Goal: Entertainment & Leisure: Browse casually

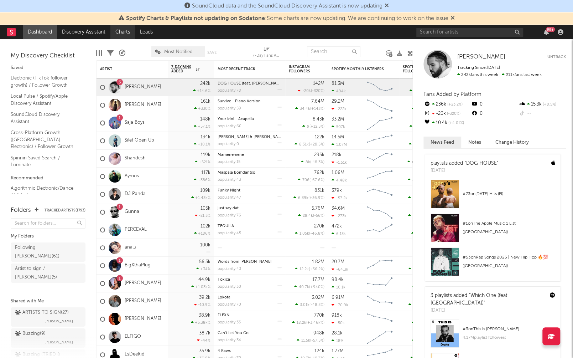
click at [120, 31] on link "Charts" at bounding box center [122, 32] width 25 height 14
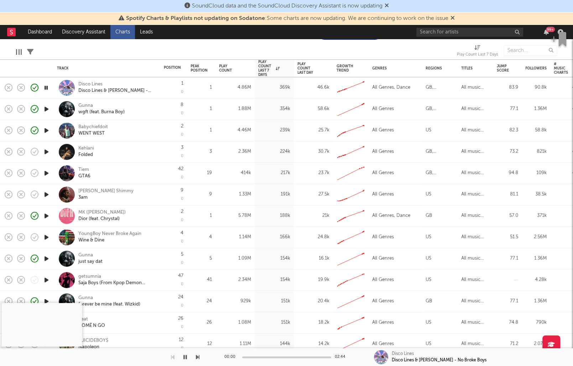
click at [166, 165] on div "42 0" at bounding box center [174, 173] width 20 height 21
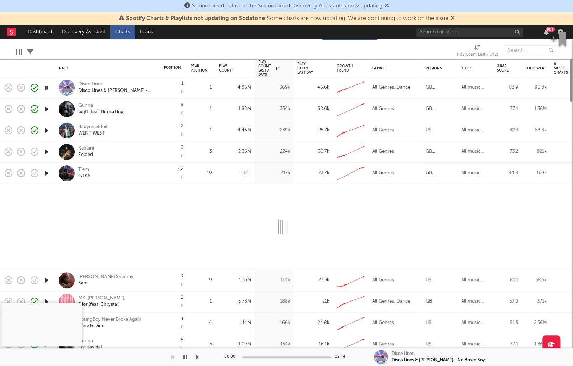
select select "1w"
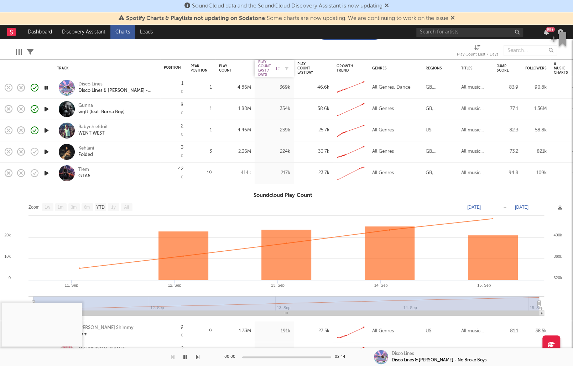
click at [267, 64] on div "Play Count Last 7 Days" at bounding box center [268, 68] width 21 height 17
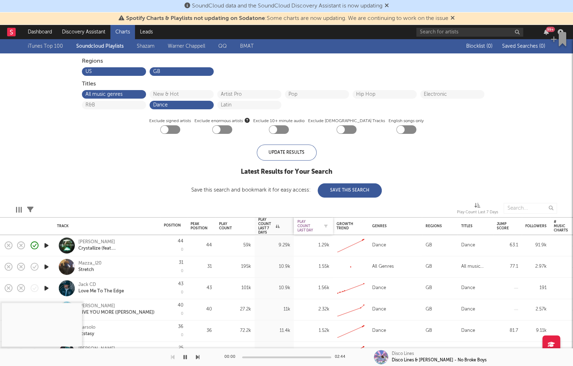
click at [301, 225] on div "Play Count Last Day" at bounding box center [307, 226] width 21 height 13
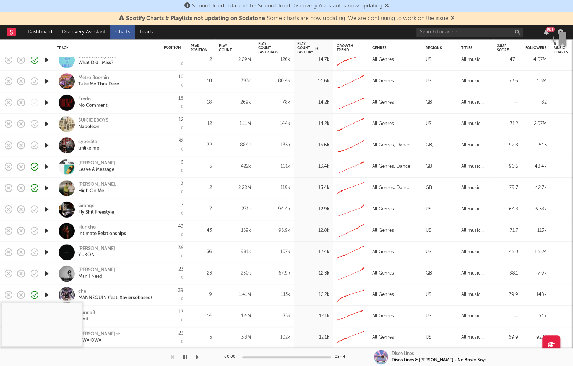
click at [48, 145] on icon "button" at bounding box center [46, 145] width 7 height 9
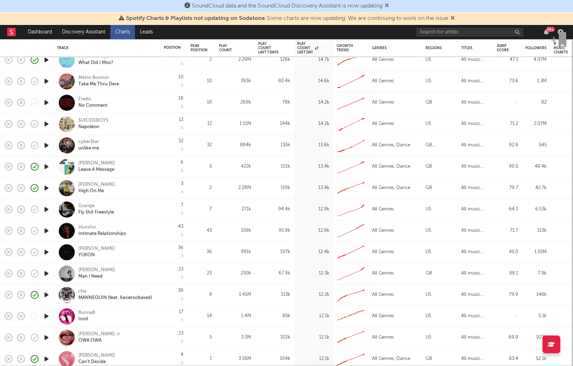
click at [47, 144] on icon "button" at bounding box center [46, 145] width 7 height 9
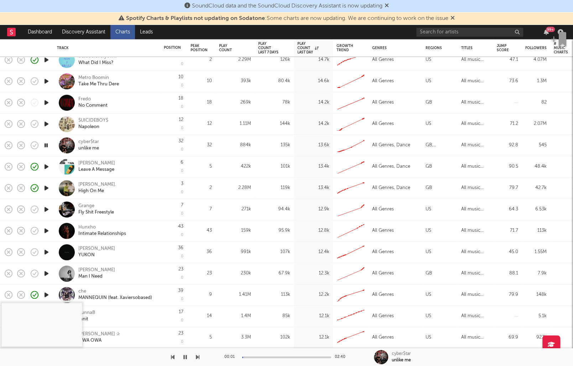
click at [267, 357] on div at bounding box center [286, 357] width 89 height 2
click at [292, 356] on div "00:46 02:40" at bounding box center [286, 357] width 125 height 18
click at [304, 356] on div at bounding box center [286, 357] width 89 height 2
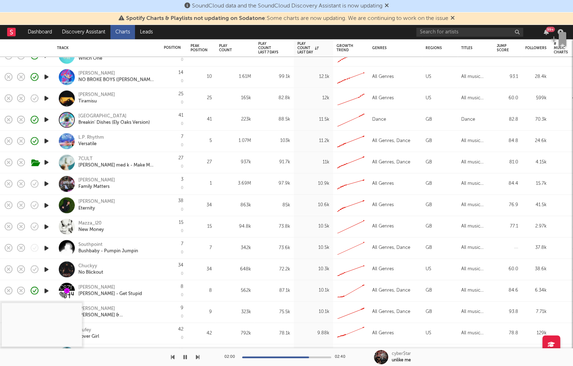
click at [48, 246] on icon "button" at bounding box center [46, 248] width 7 height 9
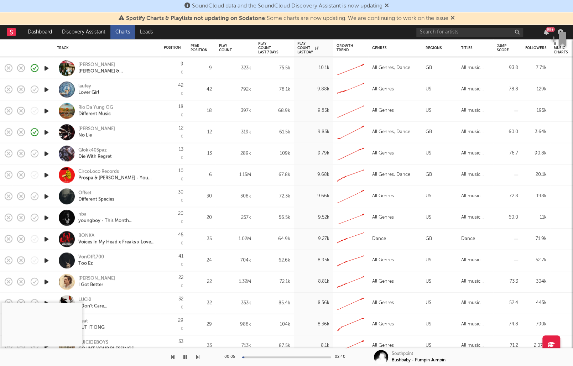
click at [44, 240] on icon "button" at bounding box center [46, 239] width 7 height 9
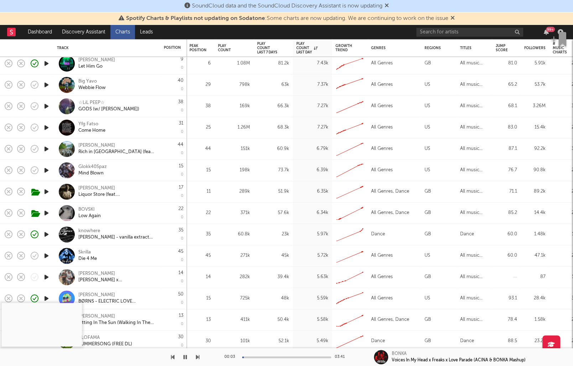
click at [49, 212] on icon "button" at bounding box center [46, 213] width 7 height 9
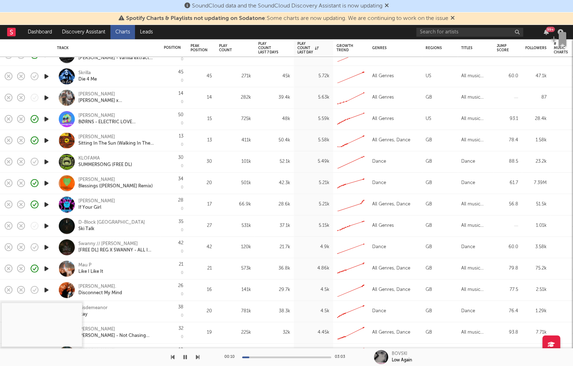
click at [47, 246] on icon "button" at bounding box center [46, 247] width 7 height 9
click at [45, 224] on icon "button" at bounding box center [46, 226] width 7 height 9
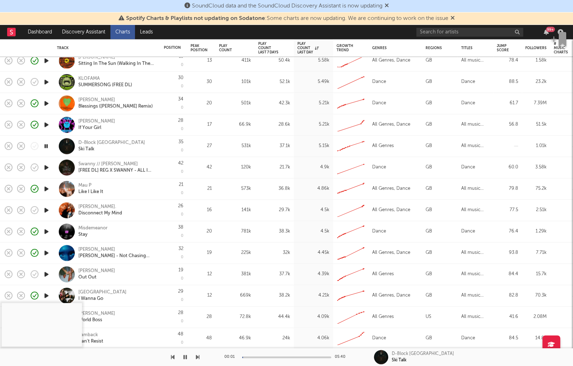
click at [49, 208] on icon "button" at bounding box center [46, 210] width 7 height 9
click at [97, 205] on div "ELLIA JAYA." at bounding box center [100, 207] width 44 height 6
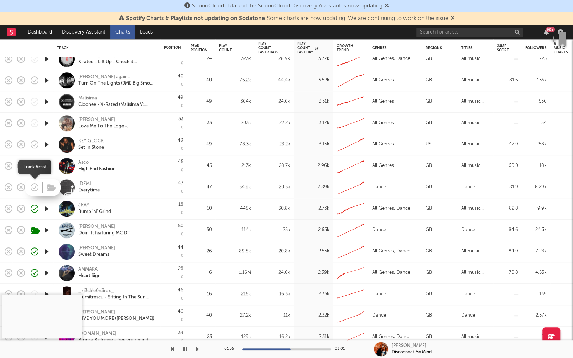
click at [34, 184] on icon "button" at bounding box center [35, 187] width 10 height 10
click at [119, 33] on link "Charts" at bounding box center [122, 32] width 25 height 14
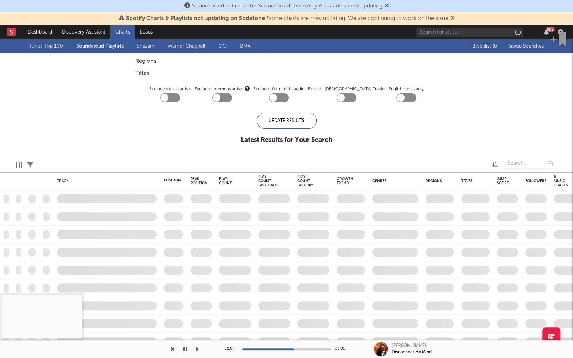
click at [140, 44] on link "Shazam" at bounding box center [146, 46] width 18 height 9
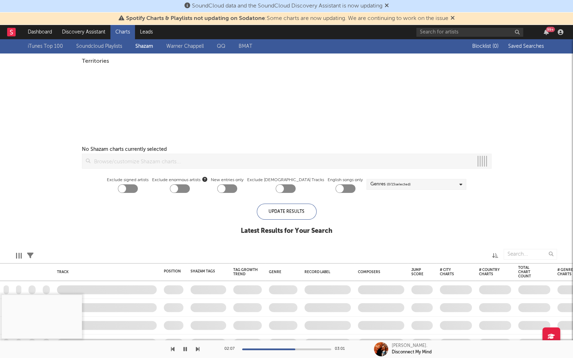
checkbox input "true"
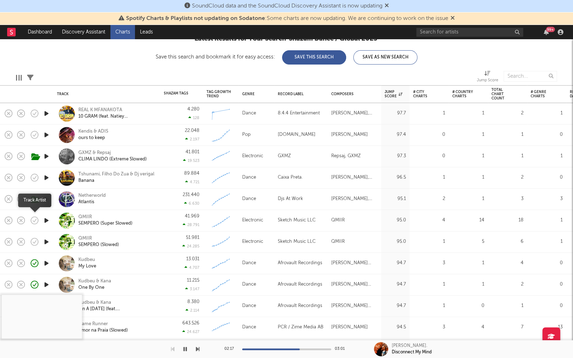
click at [32, 222] on icon "button" at bounding box center [34, 220] width 7 height 7
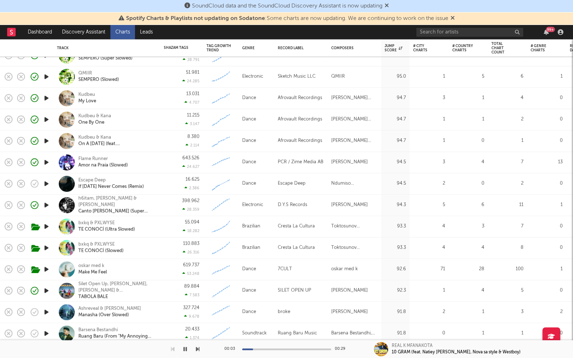
click at [47, 181] on icon "button" at bounding box center [46, 183] width 7 height 9
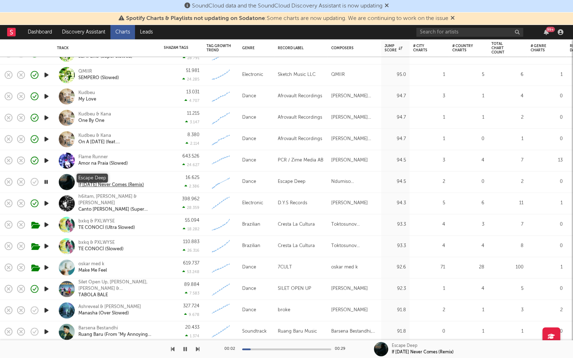
click at [102, 178] on div "Escape Deep" at bounding box center [111, 178] width 66 height 6
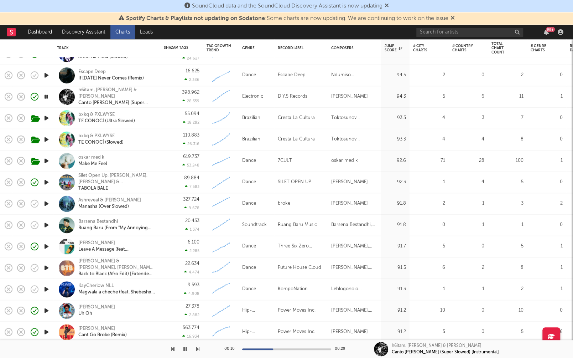
click at [47, 204] on icon "button" at bounding box center [46, 203] width 7 height 9
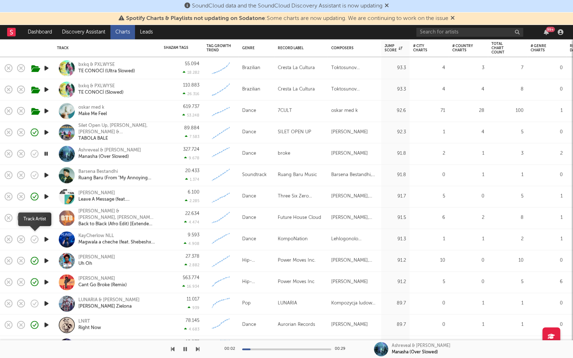
click at [40, 239] on button "button" at bounding box center [34, 239] width 12 height 12
click at [36, 238] on icon "button" at bounding box center [35, 239] width 10 height 10
click at [47, 240] on icon "button" at bounding box center [46, 239] width 7 height 9
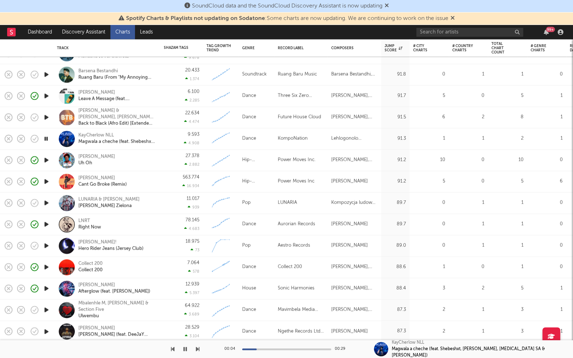
click at [46, 244] on icon "button" at bounding box center [46, 245] width 7 height 9
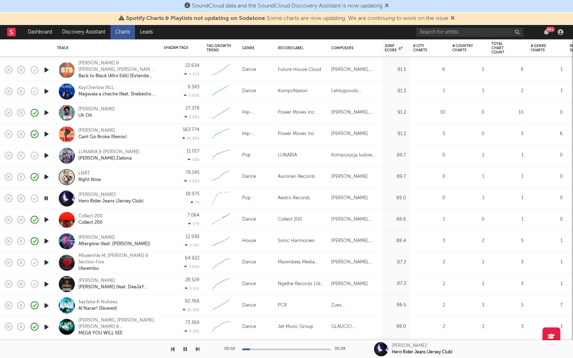
click at [45, 261] on icon "button" at bounding box center [46, 262] width 7 height 9
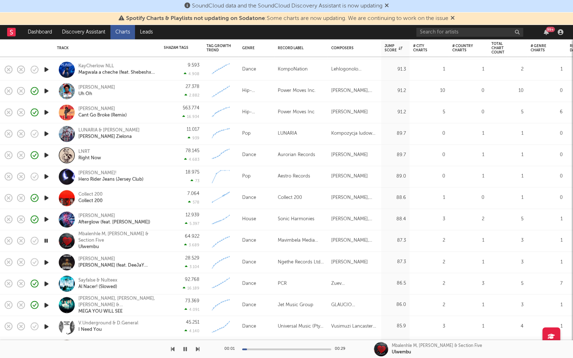
click at [46, 261] on icon "button" at bounding box center [46, 261] width 7 height 9
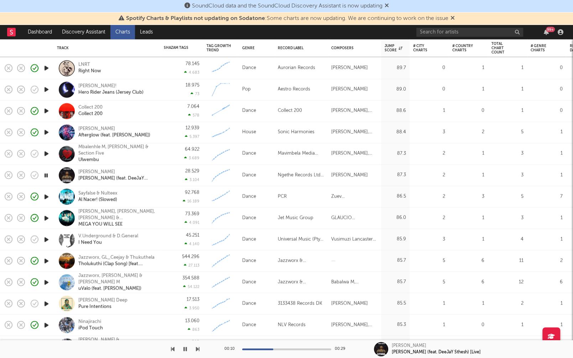
click at [48, 238] on icon "button" at bounding box center [46, 239] width 7 height 9
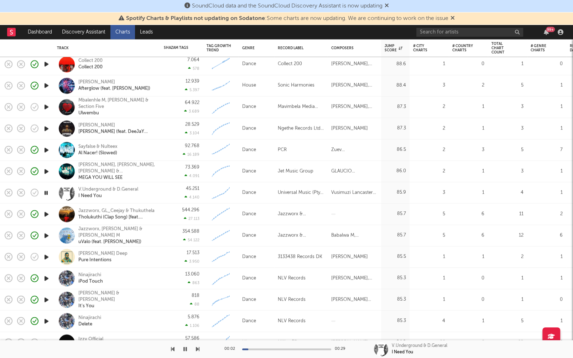
click at [46, 257] on icon "button" at bounding box center [46, 256] width 7 height 9
click at [95, 254] on div "Dawn Deep" at bounding box center [102, 253] width 49 height 6
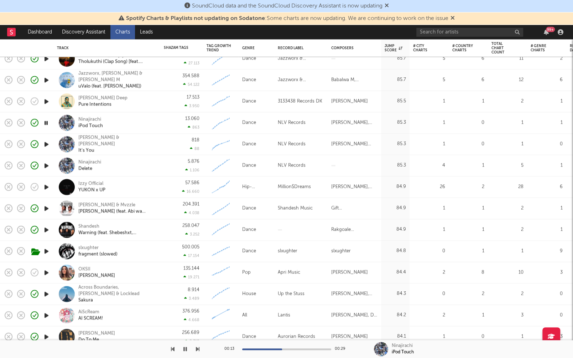
click at [47, 185] on icon "button" at bounding box center [46, 186] width 7 height 9
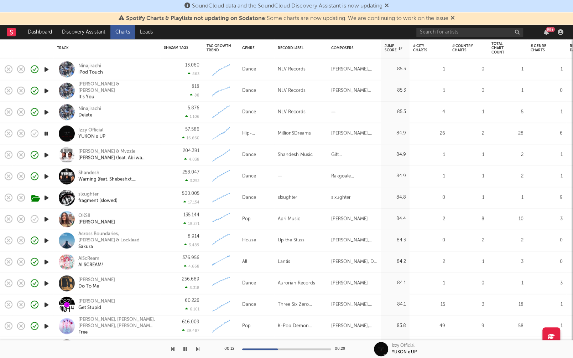
click at [47, 217] on icon "button" at bounding box center [46, 218] width 7 height 9
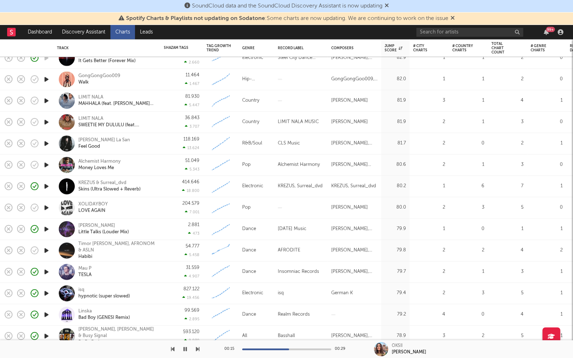
click at [47, 229] on icon "button" at bounding box center [46, 228] width 7 height 9
click at [48, 253] on icon "button" at bounding box center [46, 250] width 7 height 9
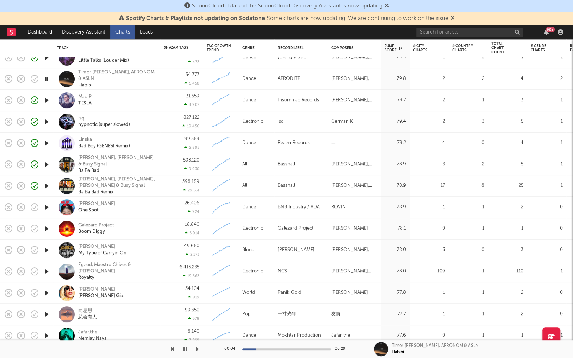
click at [48, 229] on icon "button" at bounding box center [46, 228] width 7 height 9
click at [93, 224] on div "Galezard Project" at bounding box center [96, 225] width 36 height 6
click at [48, 249] on icon "button" at bounding box center [46, 249] width 7 height 9
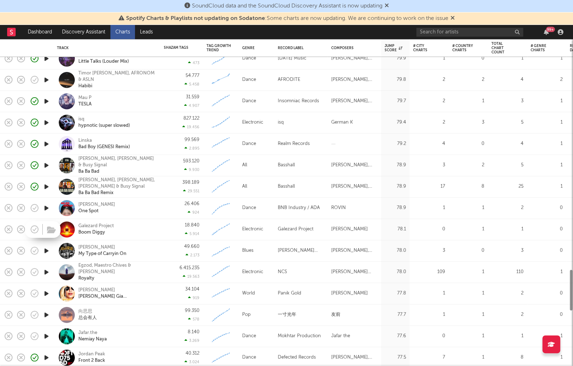
click at [32, 226] on icon "button" at bounding box center [35, 229] width 10 height 10
click at [49, 250] on icon "button" at bounding box center [46, 250] width 7 height 9
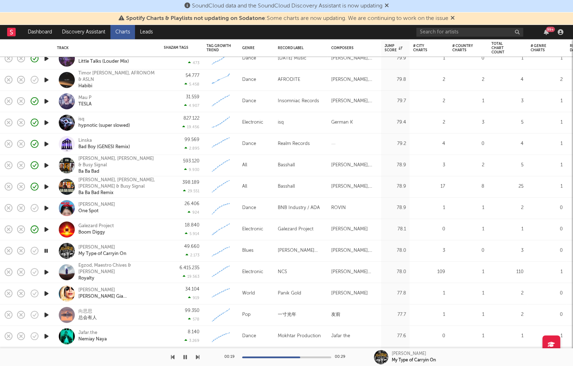
click at [196, 354] on button "button" at bounding box center [198, 357] width 4 height 18
click at [196, 355] on icon "button" at bounding box center [198, 357] width 4 height 6
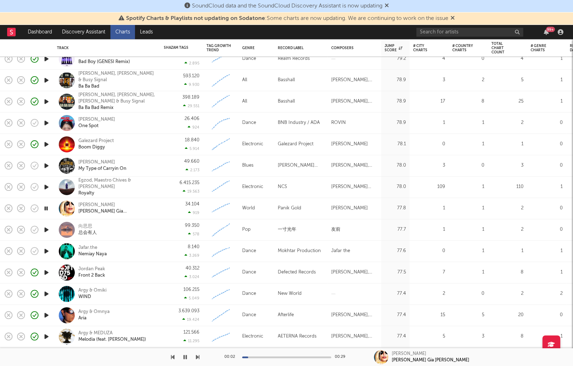
click at [45, 252] on icon "button" at bounding box center [46, 251] width 7 height 9
click at [265, 357] on div at bounding box center [286, 357] width 89 height 2
click at [292, 356] on div at bounding box center [286, 357] width 89 height 2
click at [95, 249] on div "Jafar.the" at bounding box center [92, 248] width 28 height 6
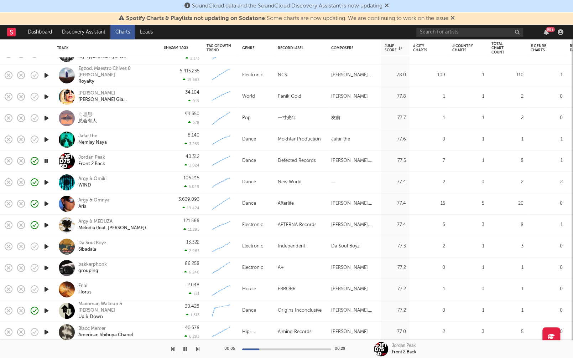
click at [44, 245] on icon "button" at bounding box center [46, 246] width 7 height 9
click at [49, 266] on icon "button" at bounding box center [46, 267] width 7 height 9
click at [293, 346] on div "00:03 00:29" at bounding box center [286, 349] width 125 height 18
click at [297, 349] on div at bounding box center [286, 349] width 89 height 2
click at [95, 262] on div "bakkerphonk grouping" at bounding box center [107, 267] width 100 height 21
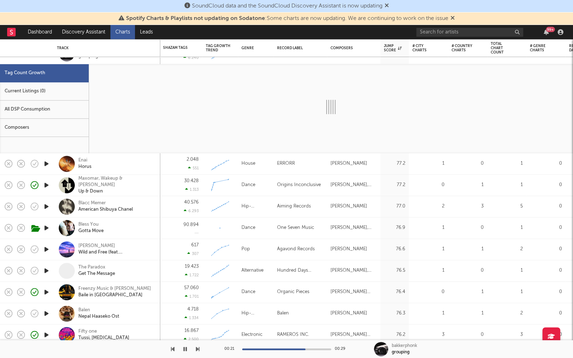
select select "3m"
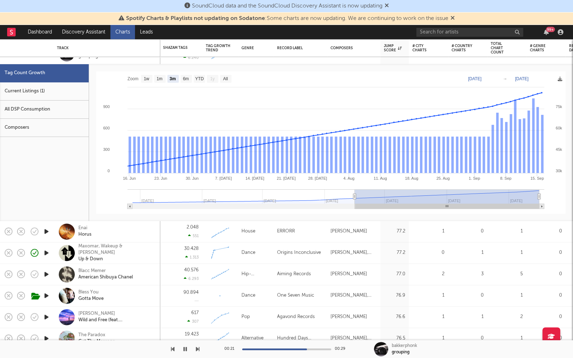
click at [47, 163] on div "Tag Count Growth Current Listings (1) All DSP Consumption Composers" at bounding box center [44, 142] width 89 height 157
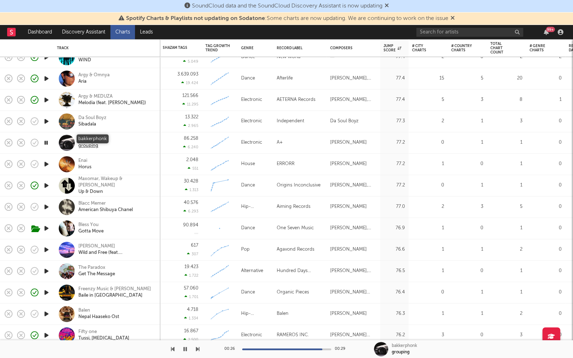
click at [104, 137] on div "bakkerphonk" at bounding box center [92, 139] width 28 height 6
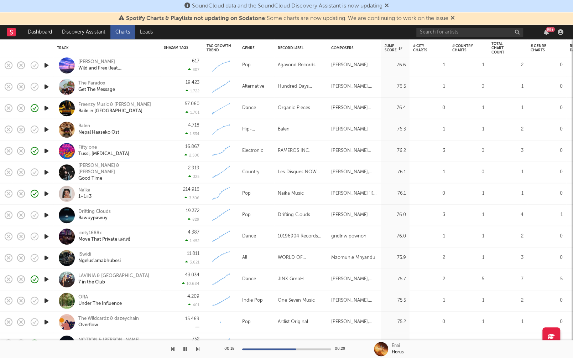
click at [47, 235] on icon "button" at bounding box center [46, 236] width 7 height 9
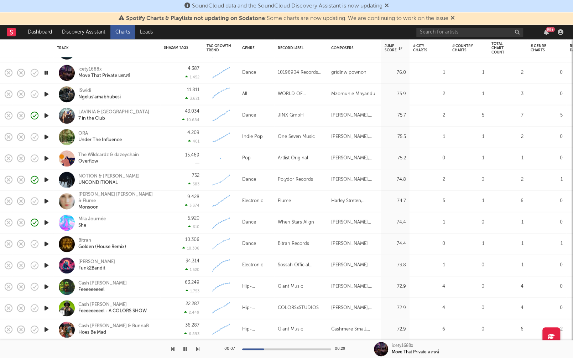
click at [47, 243] on icon "button" at bounding box center [46, 243] width 7 height 9
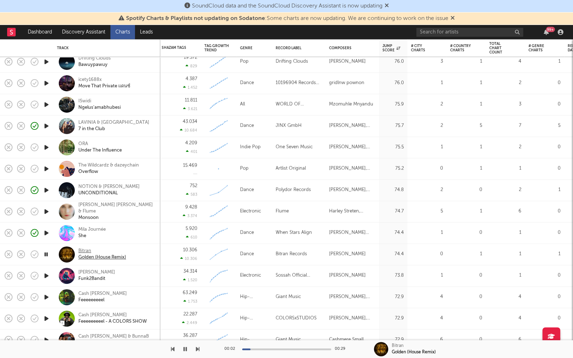
click at [83, 246] on div "Bitran Golden (House Remix)" at bounding box center [107, 254] width 100 height 21
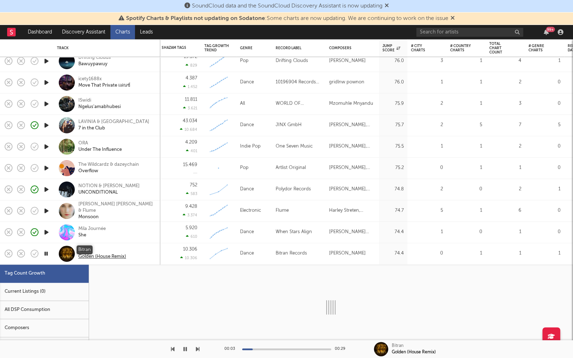
select select "1w"
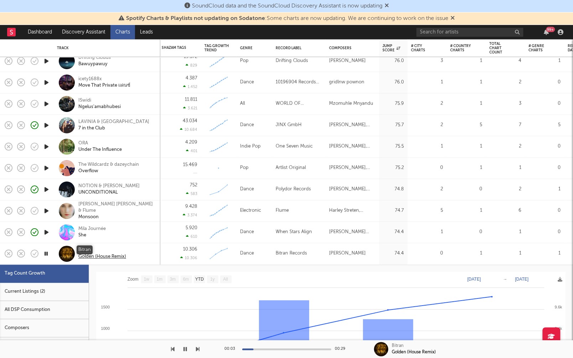
click at [85, 248] on div "Bitran" at bounding box center [102, 250] width 48 height 6
click at [152, 251] on div "Bitran Golden (House Remix)" at bounding box center [116, 253] width 77 height 13
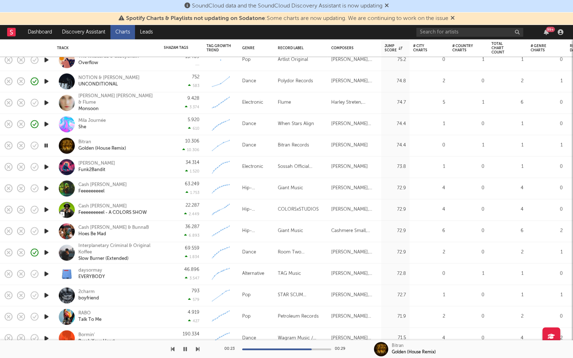
click at [47, 272] on icon "button" at bounding box center [46, 273] width 7 height 9
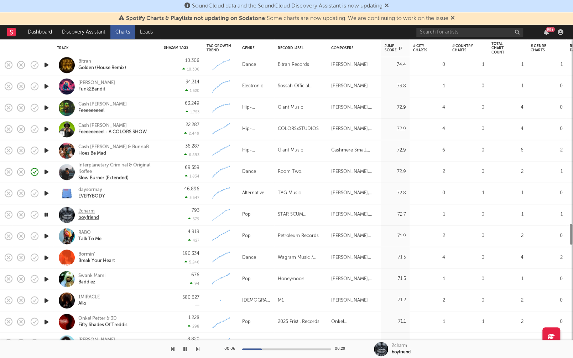
click at [87, 209] on div "2charm" at bounding box center [88, 211] width 21 height 6
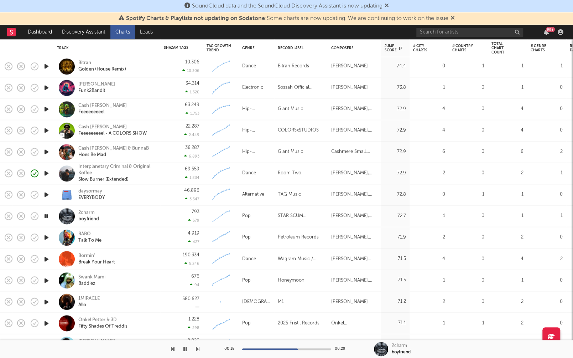
click at [45, 214] on icon "button" at bounding box center [46, 216] width 7 height 9
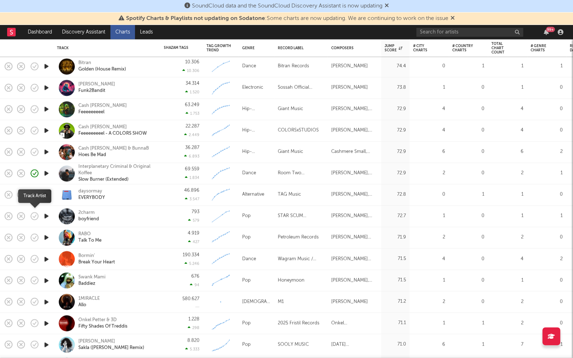
click at [32, 219] on icon "button" at bounding box center [35, 216] width 10 height 10
click at [129, 212] on div "2charm boyfriend" at bounding box center [116, 215] width 77 height 13
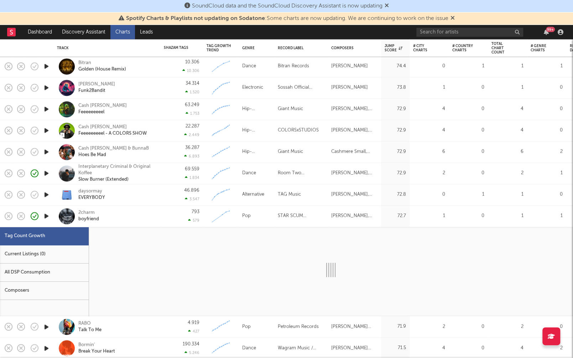
select select "1w"
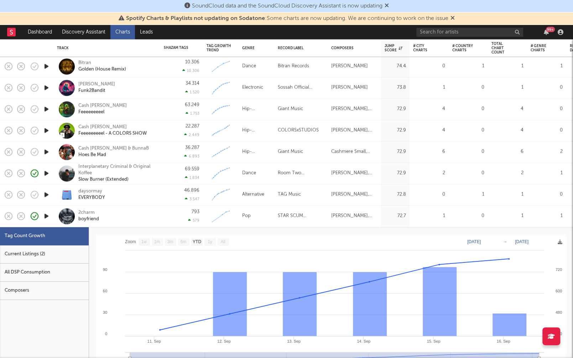
click at [56, 255] on div "Current Listings (2)" at bounding box center [44, 254] width 89 height 18
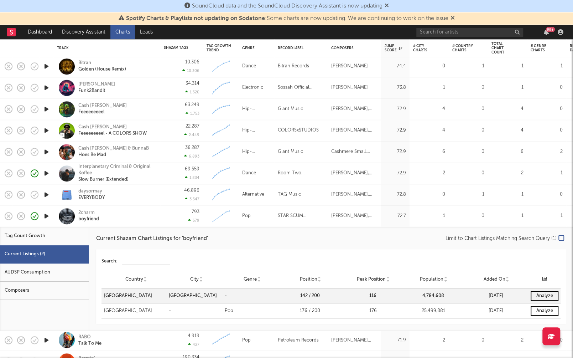
click at [165, 218] on div "793 579" at bounding box center [182, 215] width 36 height 21
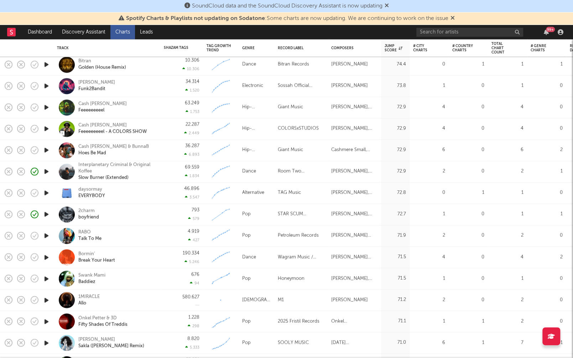
click at [47, 233] on icon "button" at bounding box center [46, 235] width 7 height 9
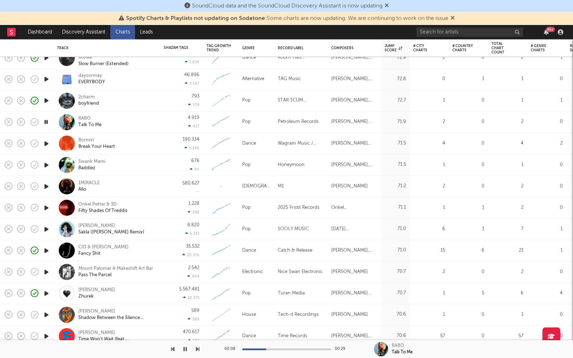
click at [49, 228] on icon "button" at bounding box center [46, 228] width 7 height 9
click at [46, 272] on icon "button" at bounding box center [46, 271] width 7 height 9
click at [45, 313] on icon "button" at bounding box center [46, 314] width 7 height 9
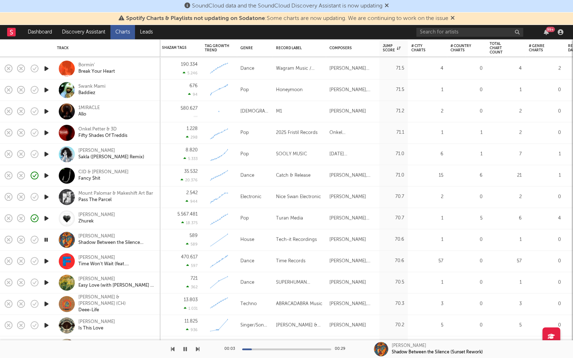
click at [46, 281] on icon "button" at bounding box center [46, 282] width 7 height 9
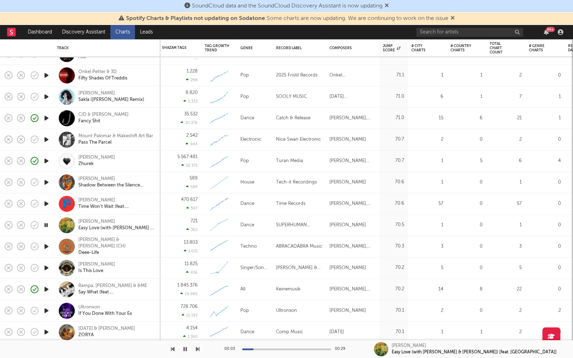
click at [44, 243] on icon "button" at bounding box center [46, 246] width 7 height 9
click at [45, 265] on icon "button" at bounding box center [46, 267] width 7 height 9
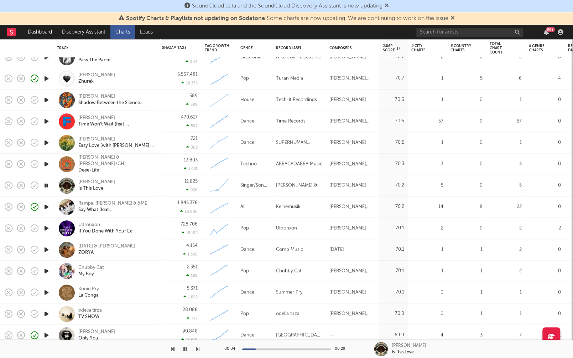
click at [48, 249] on icon "button" at bounding box center [46, 249] width 7 height 9
click at [46, 290] on icon "button" at bounding box center [46, 292] width 7 height 9
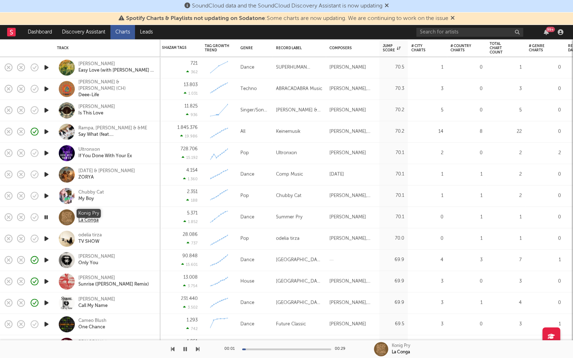
click at [91, 214] on div "Konig Pry" at bounding box center [88, 213] width 21 height 6
click at [33, 215] on icon "button" at bounding box center [35, 217] width 10 height 10
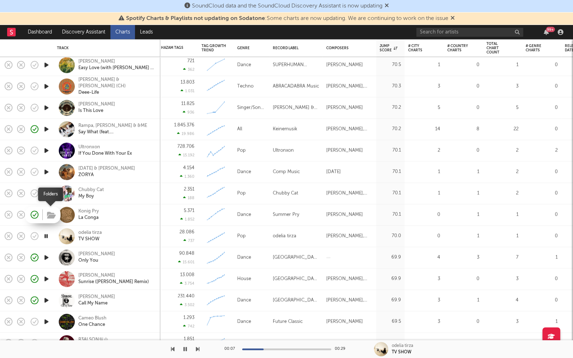
click at [48, 218] on icon "button" at bounding box center [51, 215] width 9 height 8
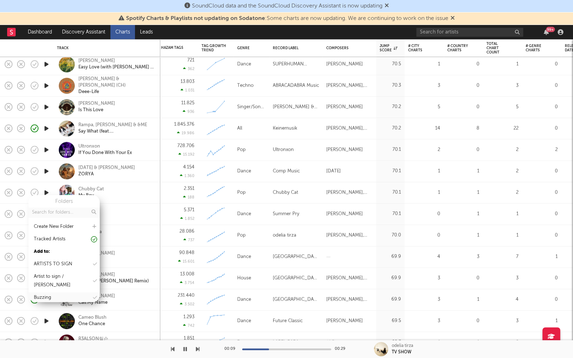
click at [48, 293] on div "Buzzing" at bounding box center [42, 297] width 17 height 9
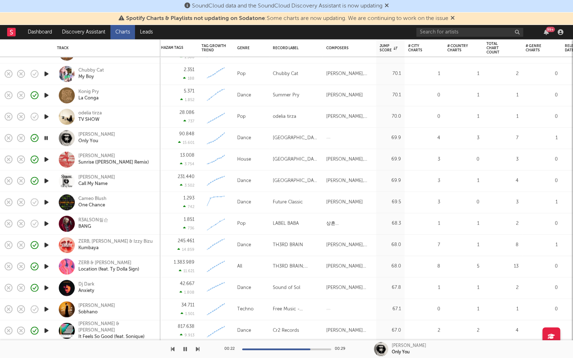
click at [42, 202] on div at bounding box center [46, 202] width 14 height 21
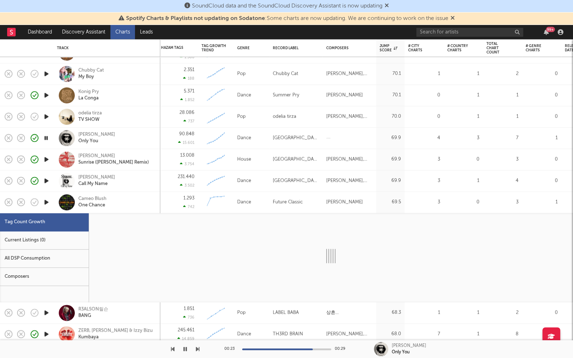
click at [45, 202] on icon "button" at bounding box center [46, 202] width 7 height 9
select select "1w"
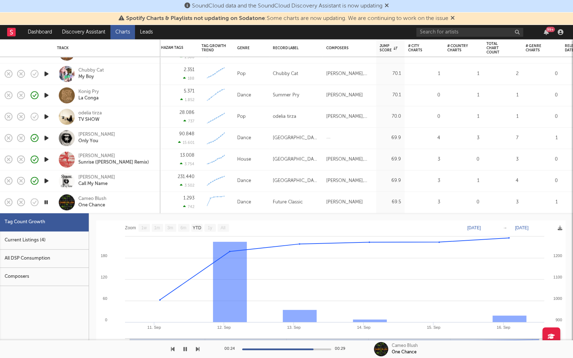
click at [147, 210] on div "Cameo Blush One Chance" at bounding box center [107, 202] width 100 height 21
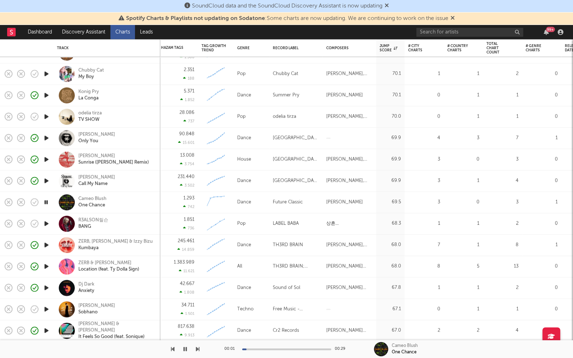
click at [47, 224] on icon "button" at bounding box center [46, 223] width 7 height 9
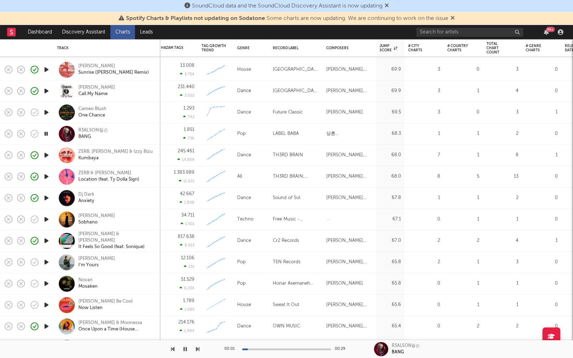
click at [47, 221] on icon "button" at bounding box center [46, 219] width 7 height 9
click at [80, 215] on div "Nabil" at bounding box center [96, 216] width 37 height 6
click at [47, 220] on icon "button" at bounding box center [46, 219] width 7 height 9
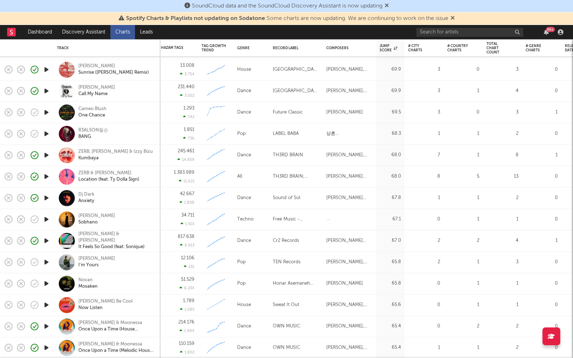
click at [128, 218] on div "Nabil Sobhano" at bounding box center [116, 219] width 77 height 13
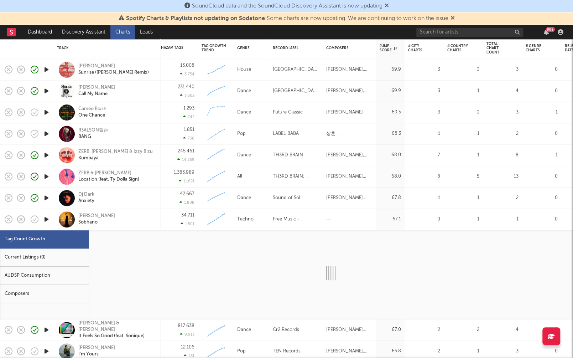
select select "3m"
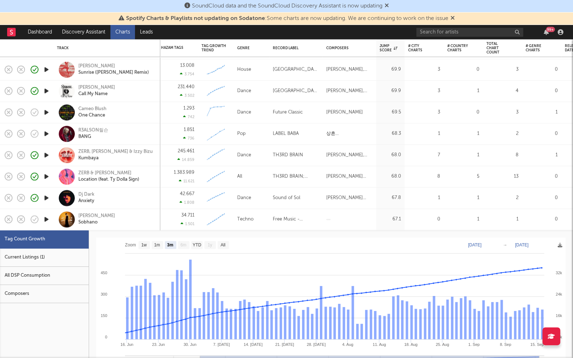
click at [28, 264] on div "Current Listings (1)" at bounding box center [44, 257] width 89 height 18
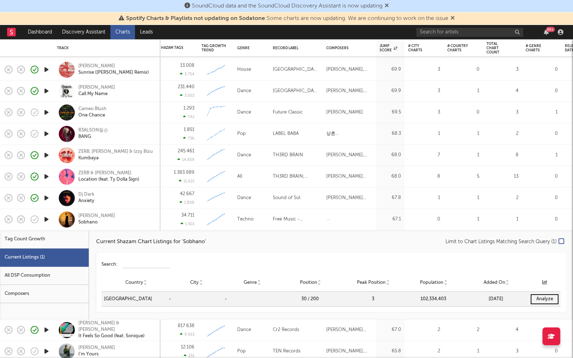
click at [133, 219] on div "Nabil Sobhano" at bounding box center [116, 219] width 77 height 13
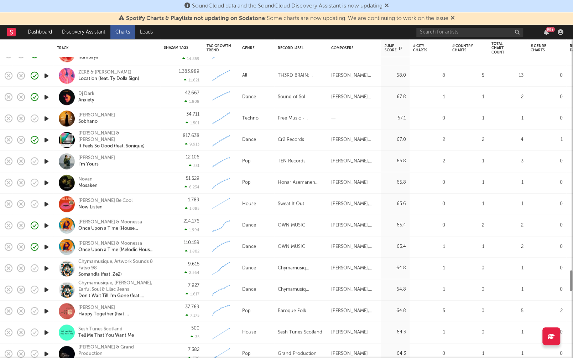
click at [46, 180] on icon "button" at bounding box center [46, 182] width 7 height 9
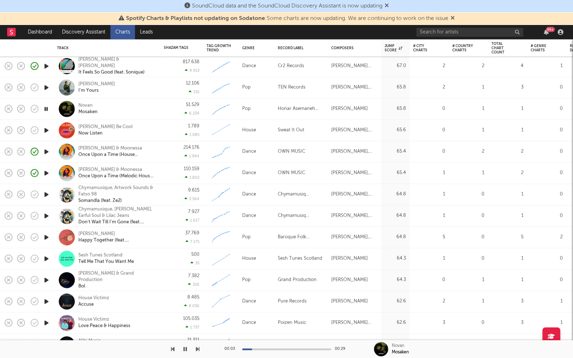
click at [46, 212] on icon "button" at bounding box center [46, 215] width 7 height 9
click at [44, 236] on icon "button" at bounding box center [46, 237] width 7 height 9
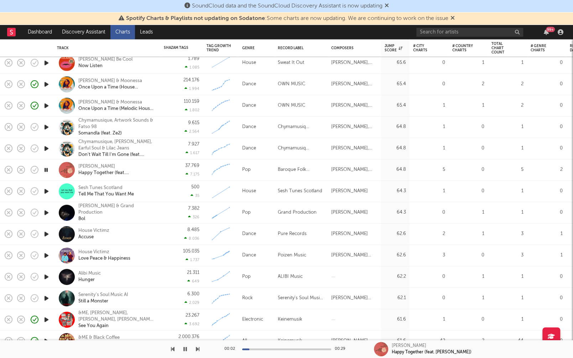
click at [48, 235] on icon "button" at bounding box center [46, 233] width 7 height 9
click at [94, 230] on div "House Victimz" at bounding box center [93, 230] width 31 height 6
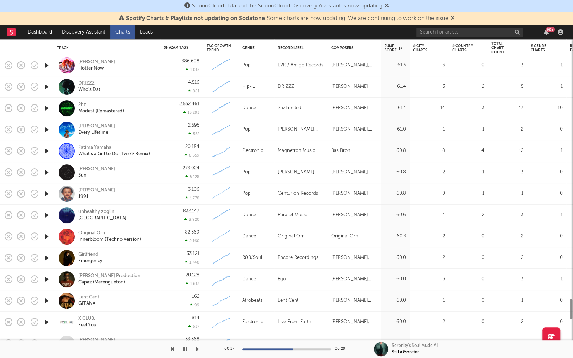
click at [46, 152] on icon "button" at bounding box center [46, 150] width 7 height 9
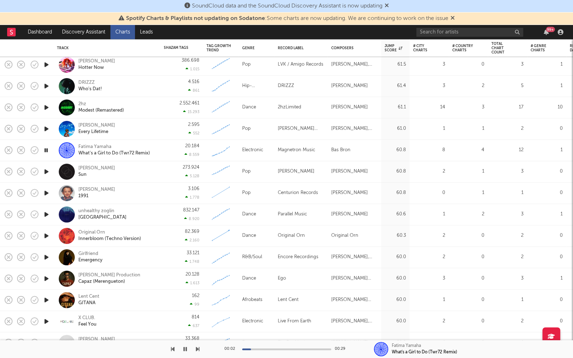
click at [285, 346] on div "00:02 00:29" at bounding box center [286, 349] width 125 height 18
click at [299, 346] on div "00:03 00:29" at bounding box center [286, 349] width 125 height 18
click at [306, 348] on div at bounding box center [286, 349] width 89 height 2
click at [45, 170] on icon "button" at bounding box center [46, 171] width 7 height 9
click at [49, 191] on icon "button" at bounding box center [46, 192] width 7 height 9
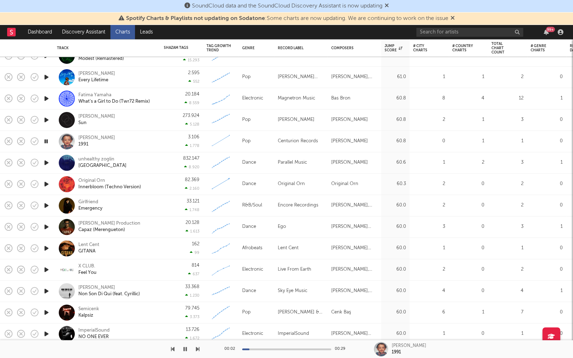
click at [51, 203] on div at bounding box center [46, 205] width 14 height 21
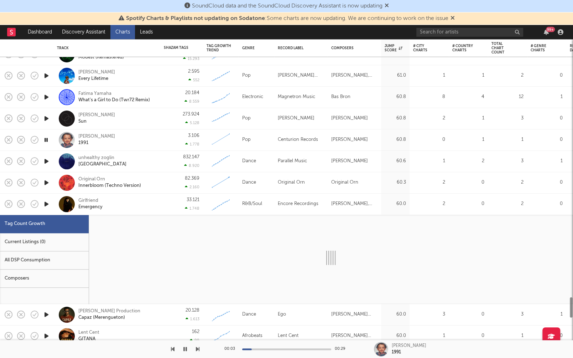
select select "1w"
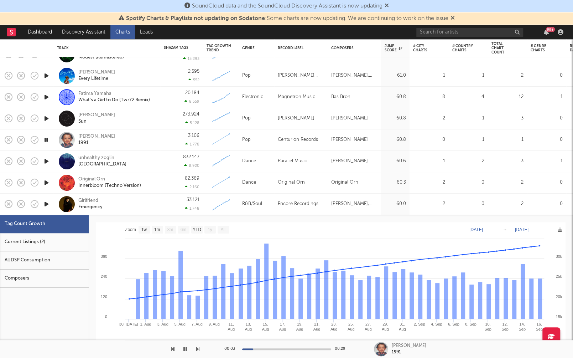
click at [127, 205] on div "Girlfriend Emergency" at bounding box center [116, 203] width 77 height 13
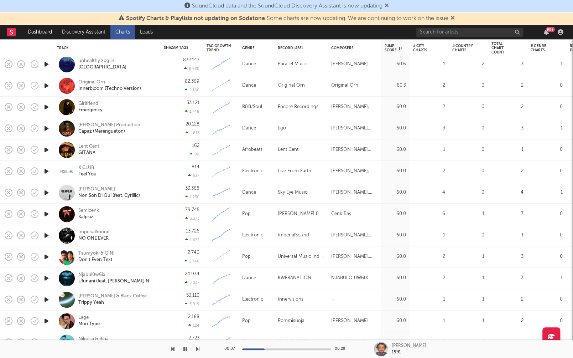
click at [45, 298] on icon "button" at bounding box center [46, 299] width 7 height 9
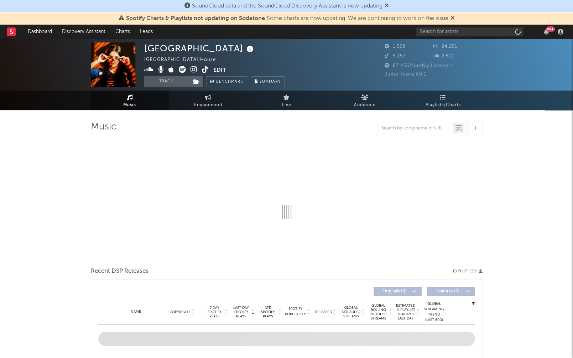
select select "1w"
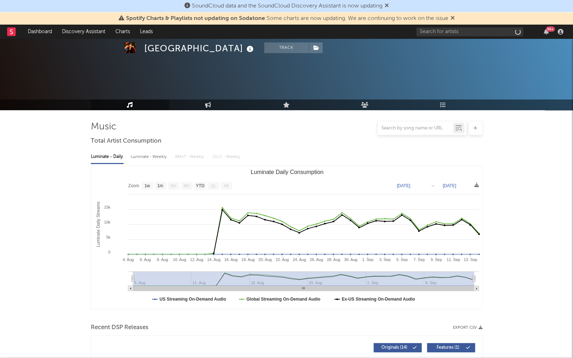
scroll to position [250, 0]
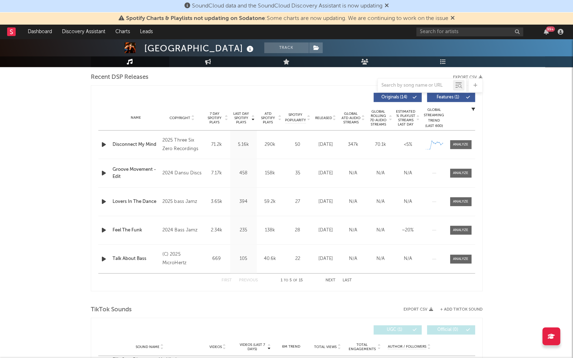
click at [318, 120] on div at bounding box center [295, 122] width 91 height 14
click at [321, 117] on span "Released" at bounding box center [323, 118] width 17 height 4
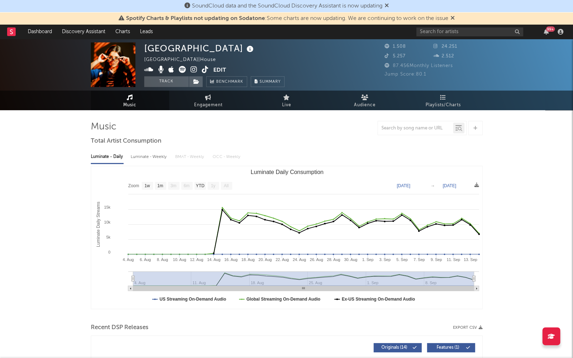
scroll to position [0, 0]
click at [245, 52] on icon at bounding box center [250, 49] width 10 height 10
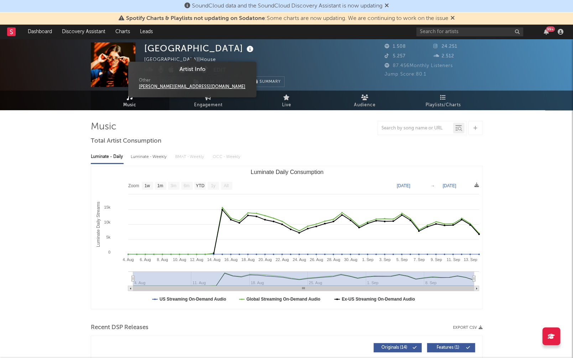
click at [219, 48] on div "Ellia Jaya United Kingdom | House Edit Track Benchmark Summary" at bounding box center [214, 64] width 140 height 45
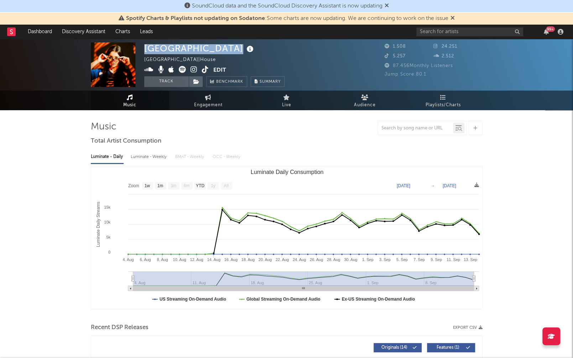
drag, startPoint x: 145, startPoint y: 48, endPoint x: 193, endPoint y: 47, distance: 48.8
click at [193, 47] on div "Ellia Jaya" at bounding box center [199, 48] width 111 height 12
copy div "Ellia Jaya"
click at [245, 48] on icon at bounding box center [250, 49] width 10 height 10
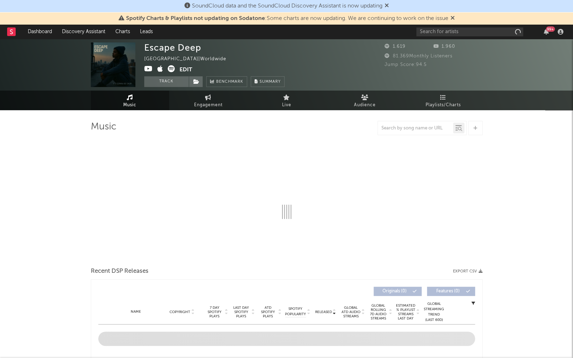
select select "1w"
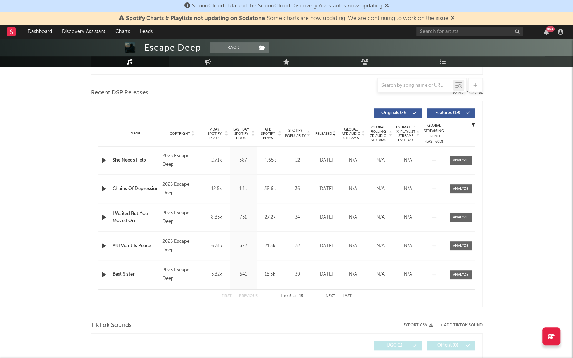
scroll to position [242, 0]
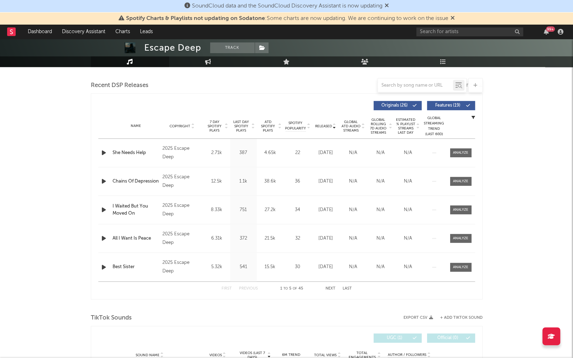
click at [244, 124] on span "Last Day Spotify Plays" at bounding box center [241, 126] width 19 height 13
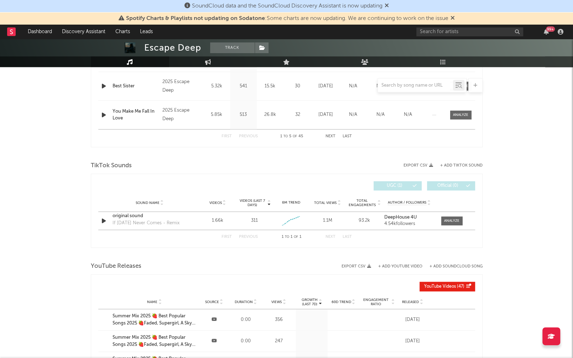
scroll to position [440, 0]
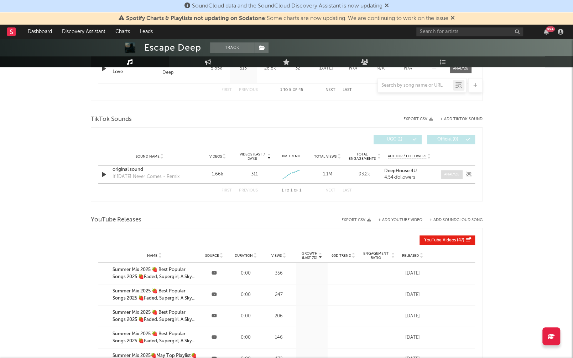
click at [450, 172] on div at bounding box center [451, 174] width 15 height 5
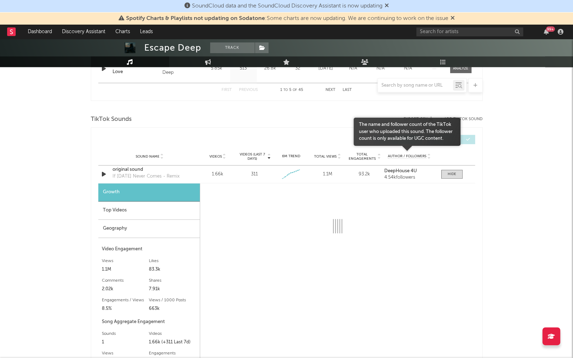
select select "1w"
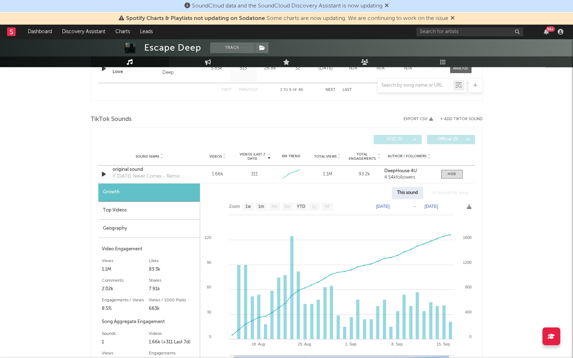
click at [137, 204] on div "Top Videos" at bounding box center [148, 210] width 101 height 18
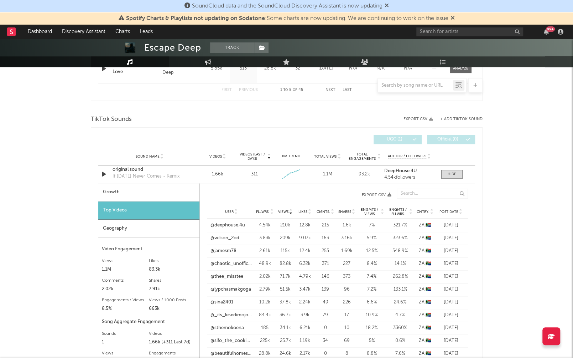
scroll to position [442, 0]
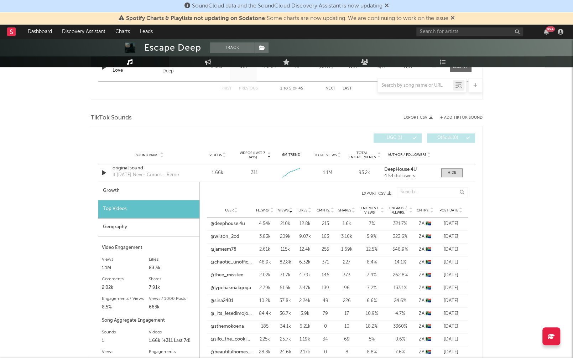
click at [451, 208] on span "Post Date" at bounding box center [448, 210] width 19 height 4
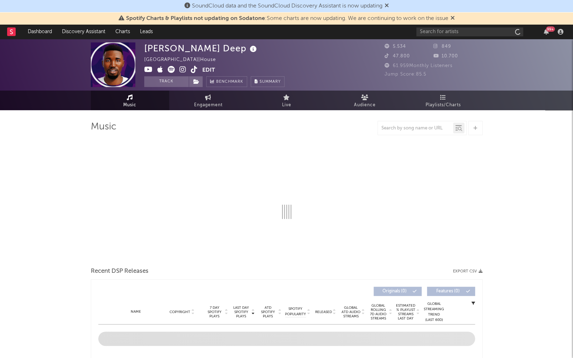
select select "1w"
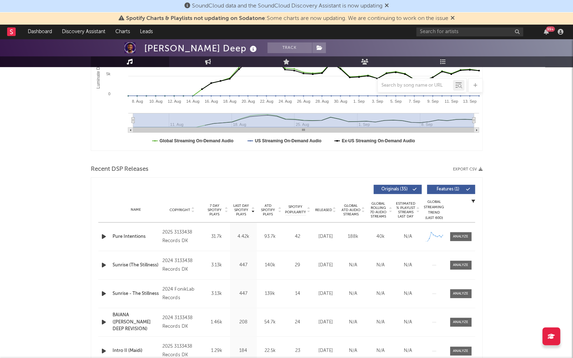
scroll to position [159, 0]
click at [465, 235] on div at bounding box center [460, 235] width 15 height 5
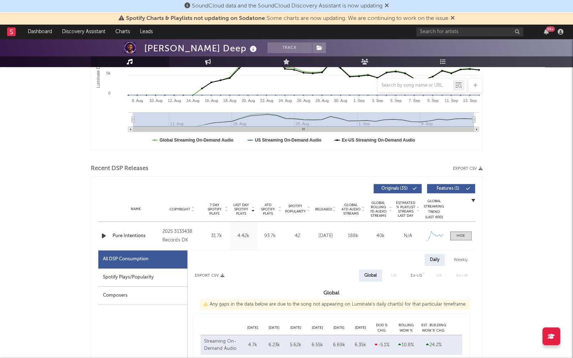
select select "1w"
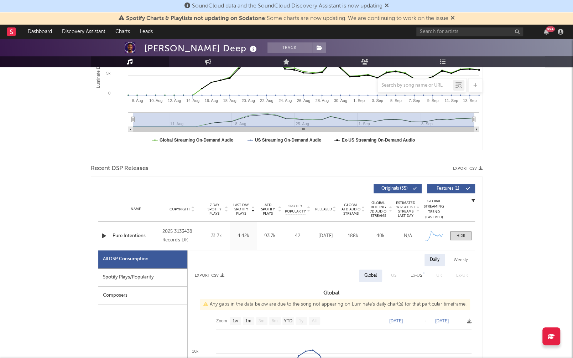
scroll to position [231, 0]
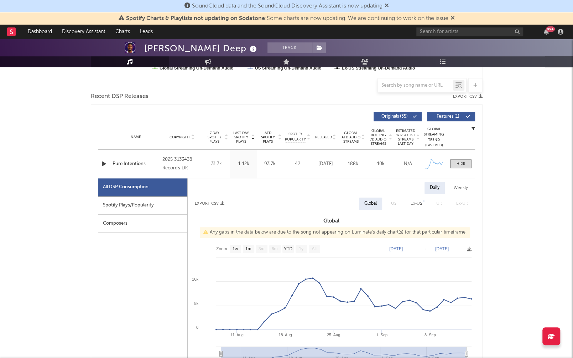
click at [138, 209] on div "Spotify Plays/Popularity" at bounding box center [142, 205] width 89 height 18
select select "1w"
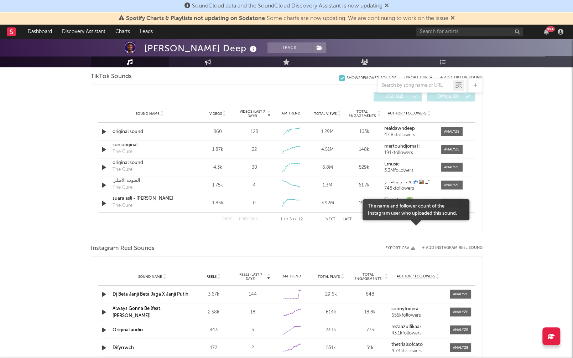
scroll to position [822, 0]
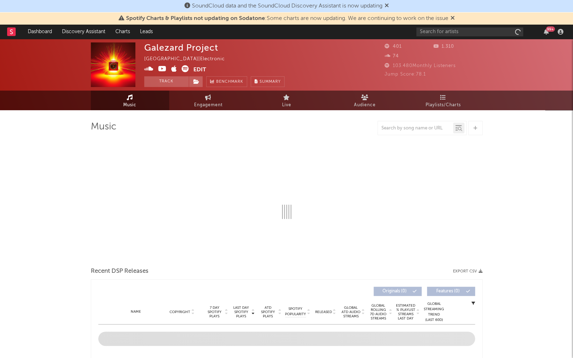
select select "1w"
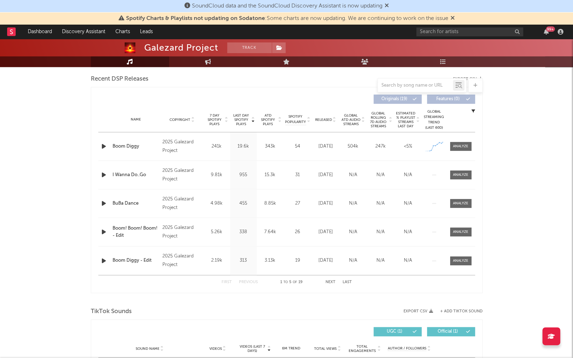
scroll to position [264, 0]
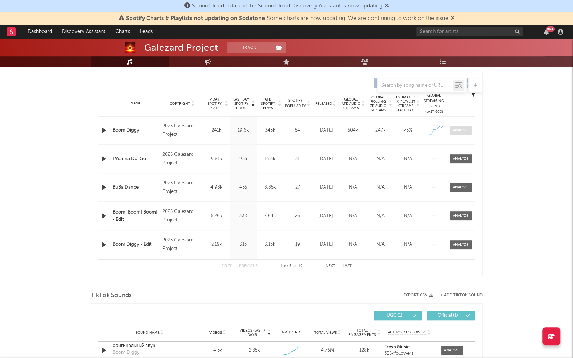
click at [459, 130] on div at bounding box center [460, 129] width 15 height 5
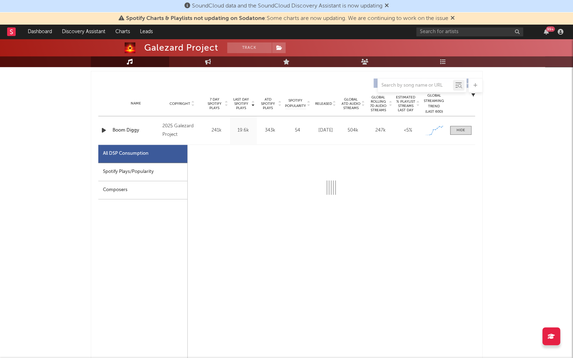
click at [130, 167] on div "Spotify Plays/Popularity" at bounding box center [142, 172] width 89 height 18
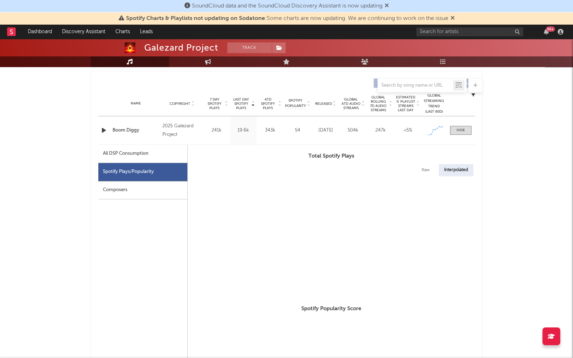
select select "1w"
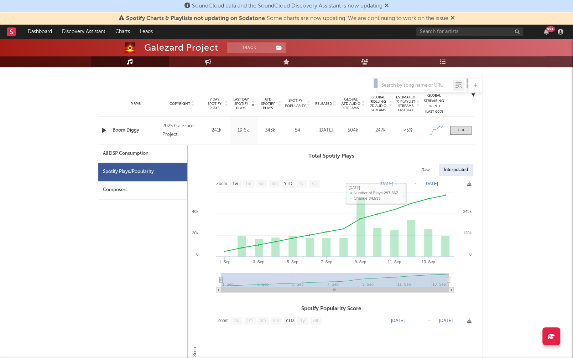
click at [460, 134] on div "Name Boom Diggy Copyright 2025 Galezard Project Label Galezard Project Album Na…" at bounding box center [286, 130] width 377 height 28
click at [464, 127] on div at bounding box center [461, 129] width 9 height 5
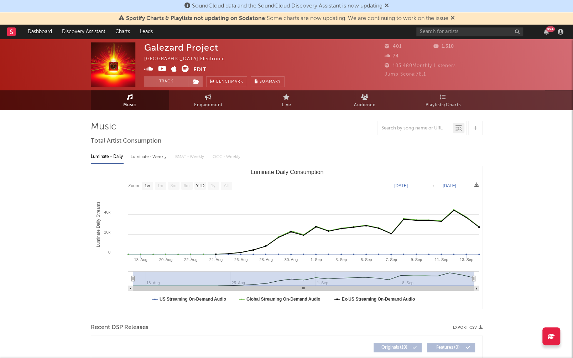
scroll to position [0, 0]
click at [145, 68] on icon at bounding box center [148, 68] width 9 height 7
click at [161, 71] on icon at bounding box center [162, 68] width 9 height 7
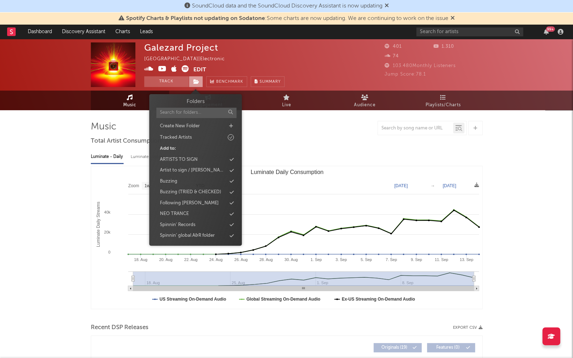
click at [192, 80] on span at bounding box center [196, 81] width 14 height 11
click at [193, 178] on div "Buzzing" at bounding box center [196, 181] width 82 height 9
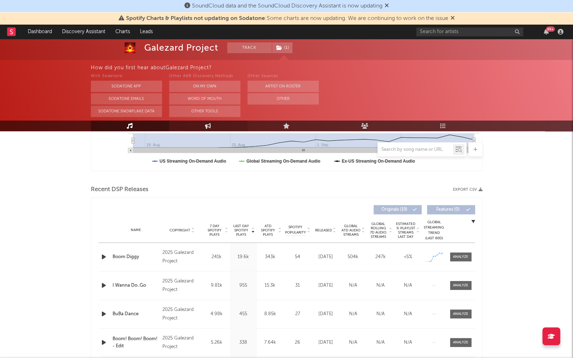
scroll to position [253, 0]
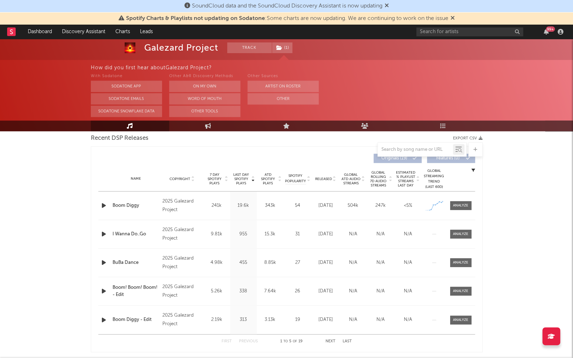
click at [107, 204] on icon "button" at bounding box center [103, 205] width 7 height 9
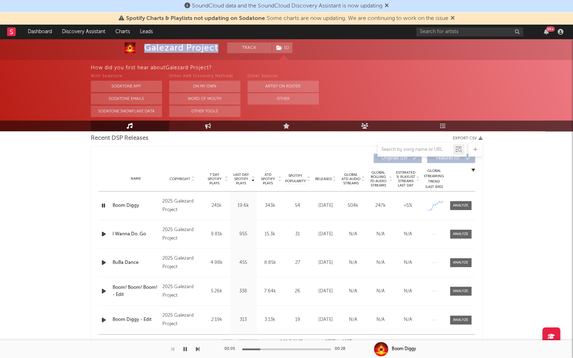
drag, startPoint x: 144, startPoint y: 47, endPoint x: 218, endPoint y: 45, distance: 74.5
click at [218, 45] on div "Galezard Project Track ( 1 ) [GEOGRAPHIC_DATA] | Electronic Edit Track ( 1 ) Be…" at bounding box center [286, 23] width 573 height 55
copy div "Galezard Project"
click at [102, 204] on icon "button" at bounding box center [103, 205] width 7 height 9
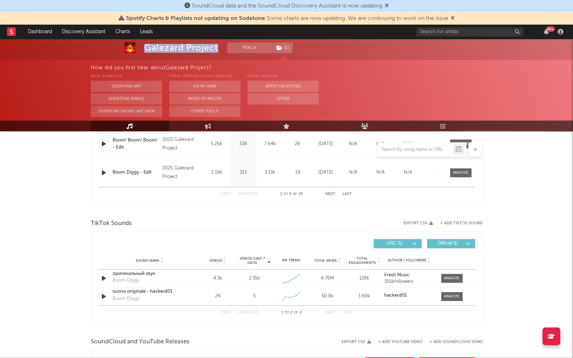
scroll to position [429, 0]
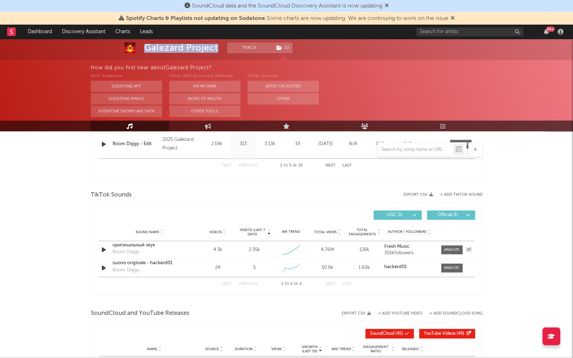
click at [402, 244] on strong "Fresh Music" at bounding box center [396, 246] width 25 height 5
click at [398, 260] on div "Sound Name suono originale - hackerd01 Boom Diggy Videos 24 Videos (last 7 days…" at bounding box center [286, 268] width 377 height 18
click at [398, 264] on strong "hackerd01" at bounding box center [395, 266] width 22 height 5
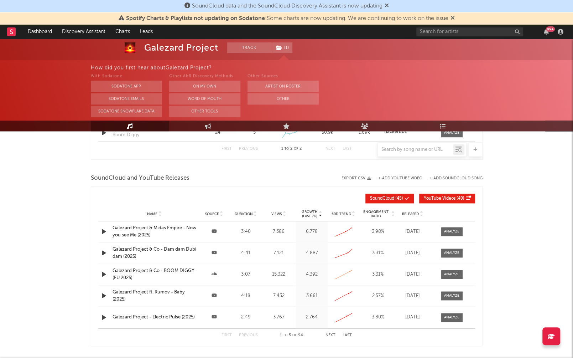
scroll to position [568, 0]
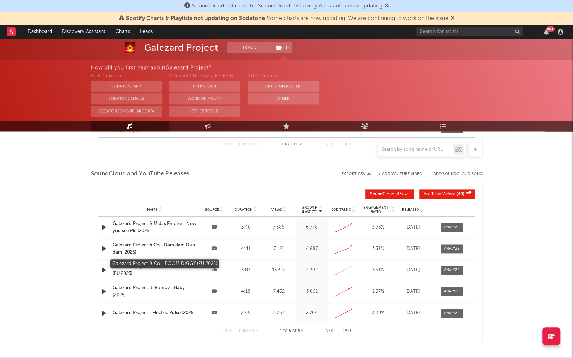
click at [148, 264] on div "Galezard Project & Co - BOOM DIGGY (EU 2025)" at bounding box center [155, 270] width 84 height 14
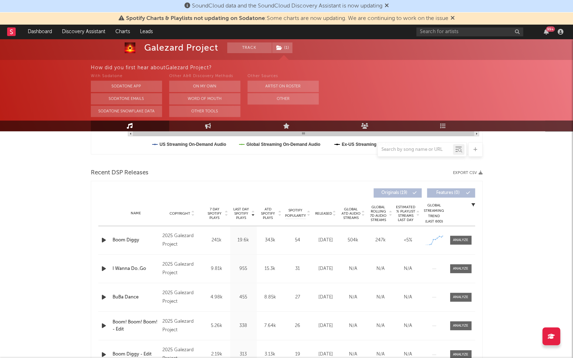
scroll to position [278, 0]
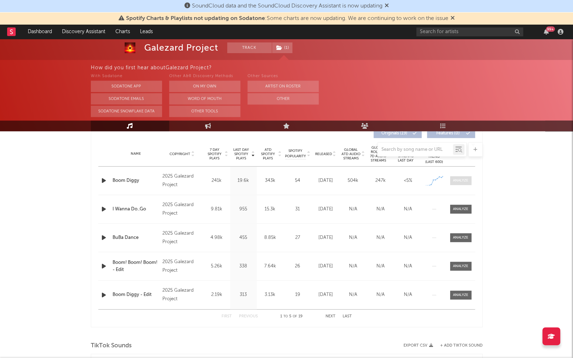
click at [461, 178] on div at bounding box center [460, 180] width 15 height 5
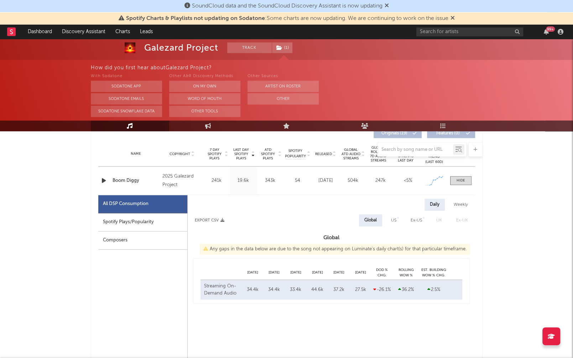
select select "1w"
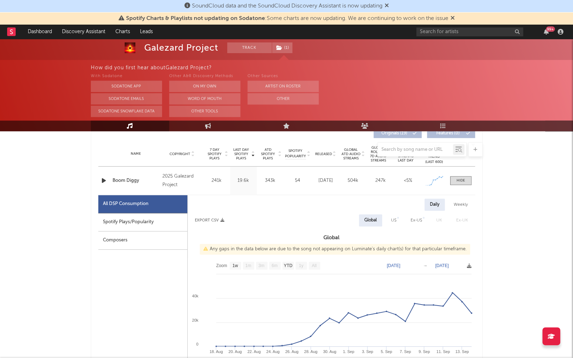
click at [137, 227] on div "Spotify Plays/Popularity" at bounding box center [142, 222] width 89 height 18
select select "1w"
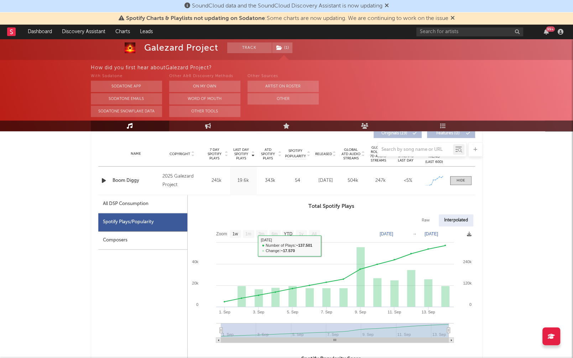
click at [99, 176] on div at bounding box center [104, 180] width 12 height 9
click at [101, 178] on icon "button" at bounding box center [103, 180] width 7 height 9
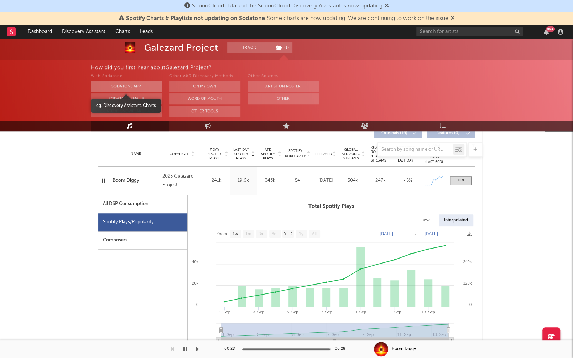
click at [140, 86] on button "Sodatone App" at bounding box center [126, 85] width 71 height 11
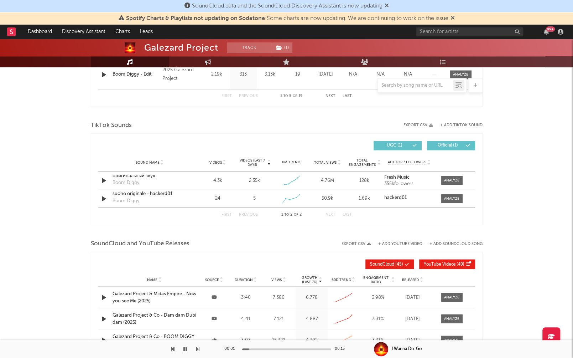
scroll to position [792, 0]
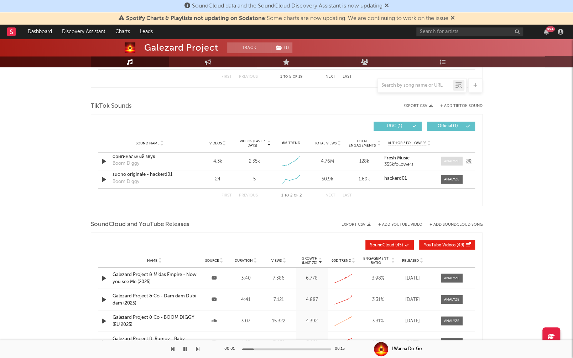
click at [450, 158] on div at bounding box center [451, 160] width 15 height 5
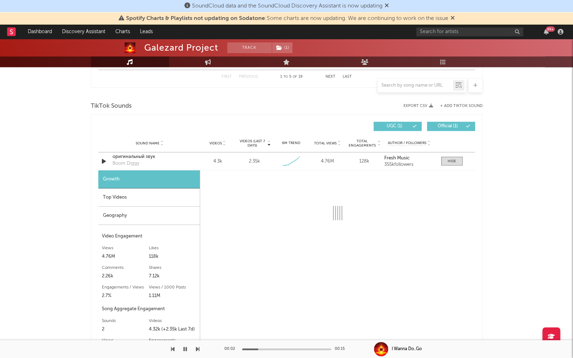
click at [121, 194] on div "Top Videos" at bounding box center [148, 197] width 101 height 18
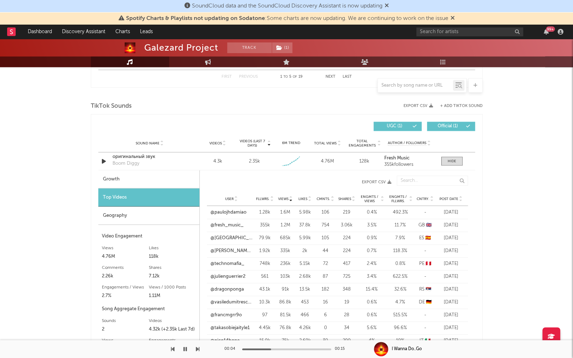
click at [129, 220] on div "Geography" at bounding box center [148, 215] width 101 height 18
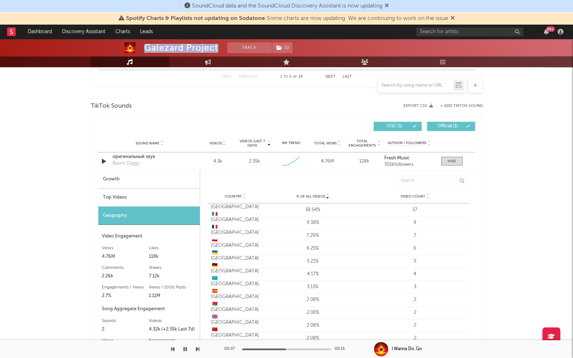
drag, startPoint x: 145, startPoint y: 48, endPoint x: 218, endPoint y: 47, distance: 72.6
click at [218, 47] on div "Galezard Project" at bounding box center [181, 47] width 74 height 11
copy div "Galezard Project"
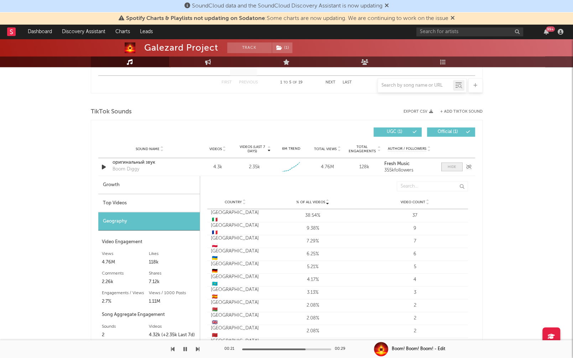
scroll to position [788, 0]
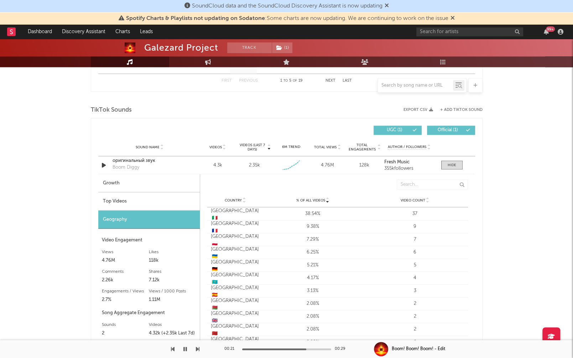
drag, startPoint x: 455, startPoint y: 165, endPoint x: 394, endPoint y: 175, distance: 61.4
click at [455, 165] on div at bounding box center [452, 164] width 9 height 5
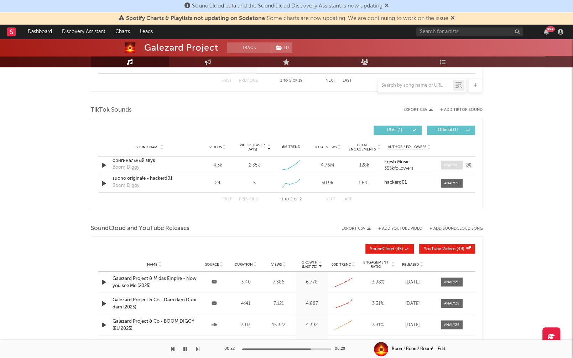
click at [456, 162] on div at bounding box center [451, 164] width 15 height 5
select select "1w"
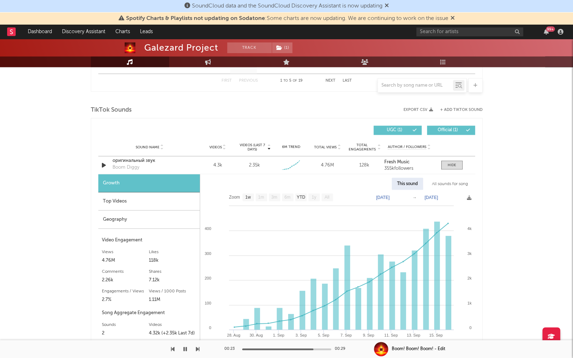
click at [127, 194] on div "Top Videos" at bounding box center [148, 201] width 101 height 18
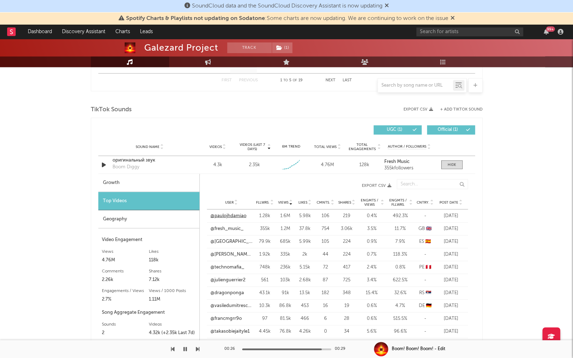
scroll to position [791, 0]
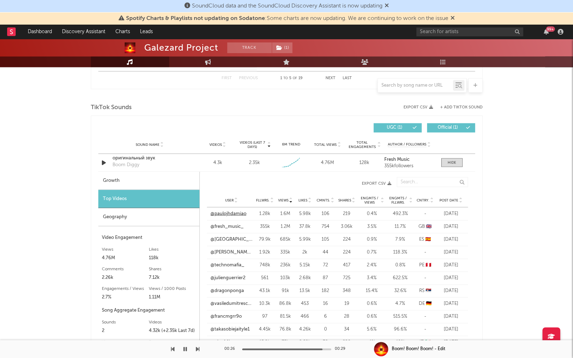
click at [241, 213] on link "@paulojhdamiao" at bounding box center [228, 213] width 36 height 7
click at [453, 160] on div at bounding box center [452, 162] width 9 height 5
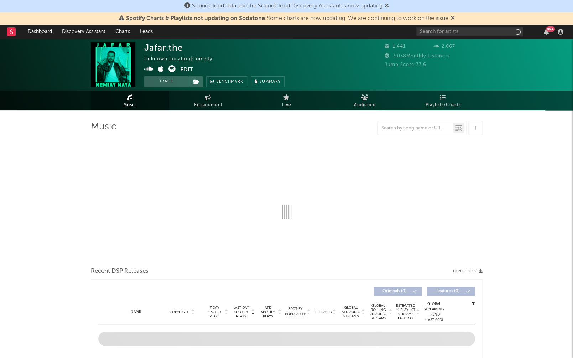
select select "1w"
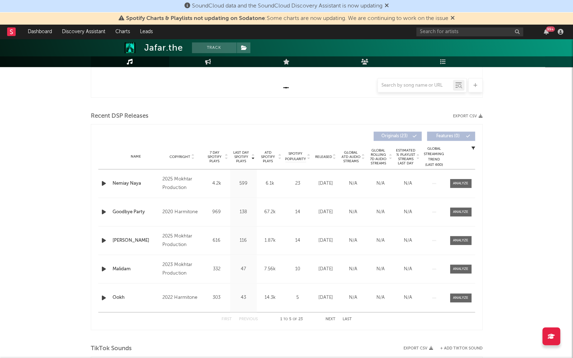
scroll to position [213, 0]
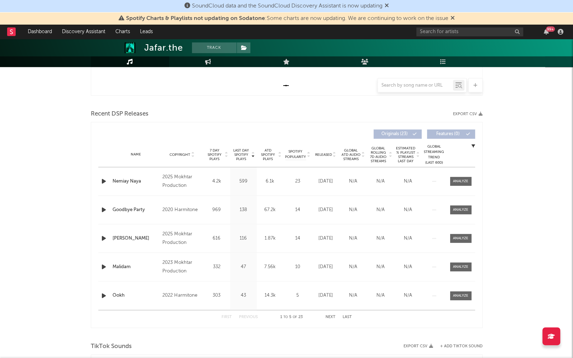
click at [240, 148] on span "Last Day Spotify Plays" at bounding box center [241, 154] width 19 height 13
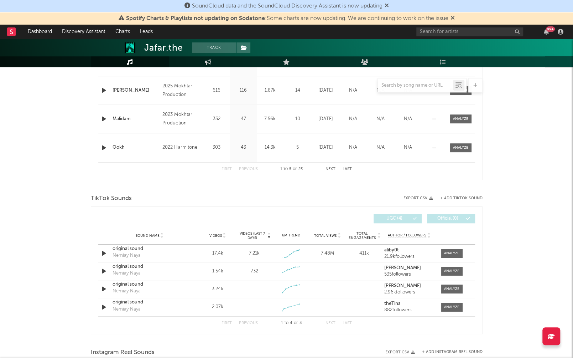
scroll to position [399, 0]
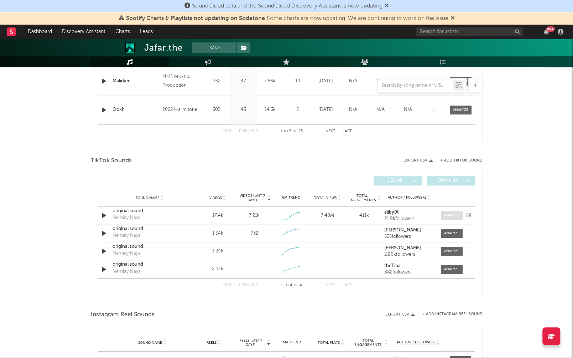
click at [455, 213] on div at bounding box center [451, 215] width 15 height 5
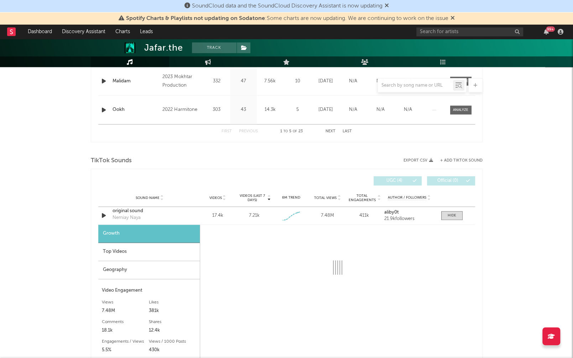
select select "1w"
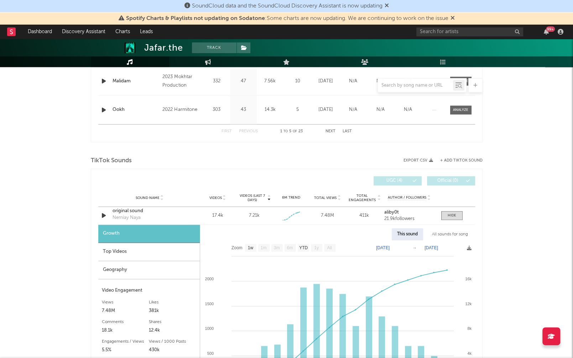
click at [146, 255] on div "Top Videos" at bounding box center [148, 252] width 101 height 18
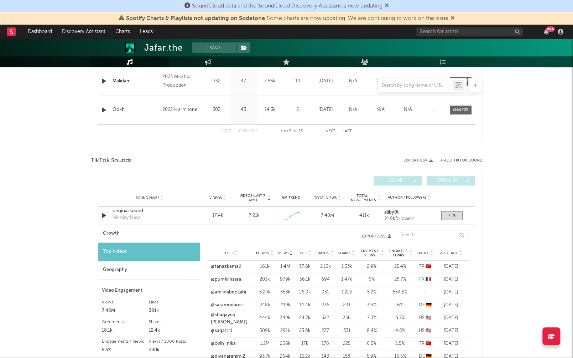
click at [447, 251] on span "Post Date" at bounding box center [448, 253] width 19 height 4
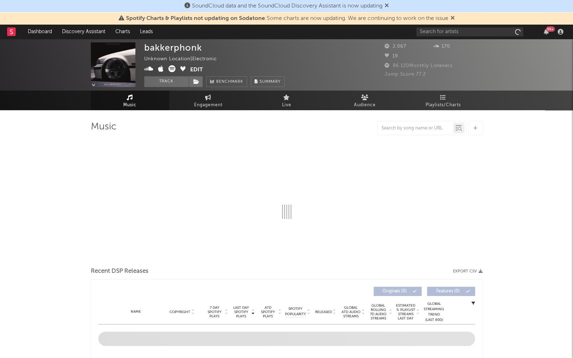
select select "6m"
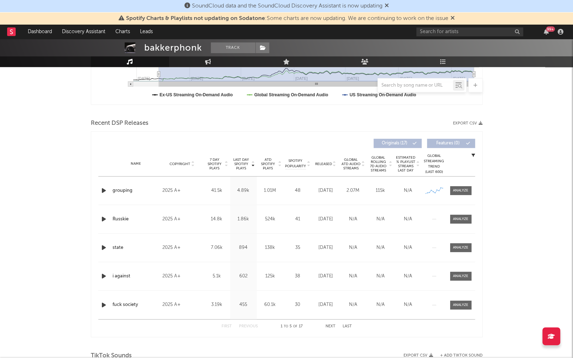
scroll to position [204, 0]
click at [453, 187] on span at bounding box center [460, 190] width 21 height 9
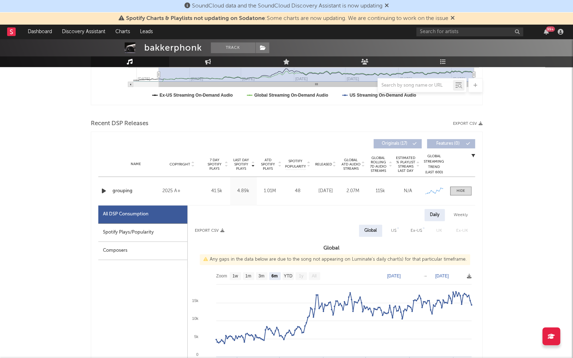
click at [129, 226] on div "Spotify Plays/Popularity" at bounding box center [142, 232] width 89 height 18
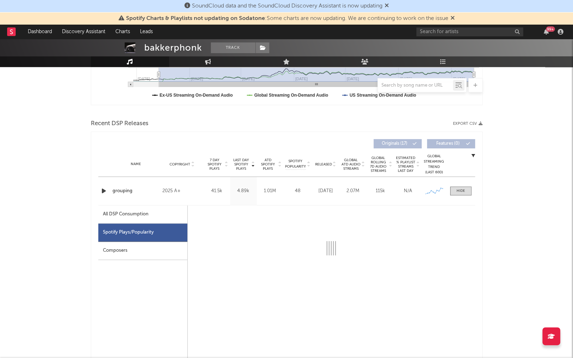
select select "6m"
select select "1w"
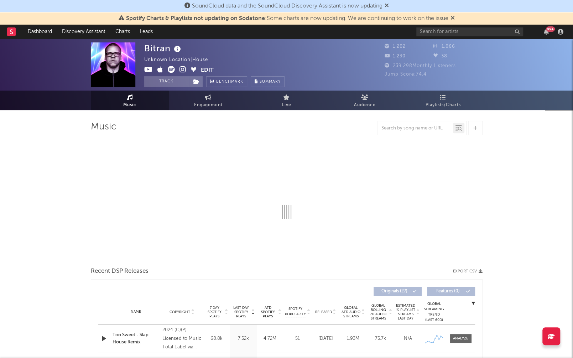
select select "6m"
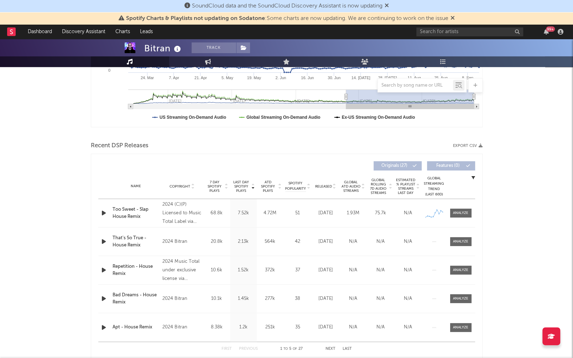
scroll to position [192, 0]
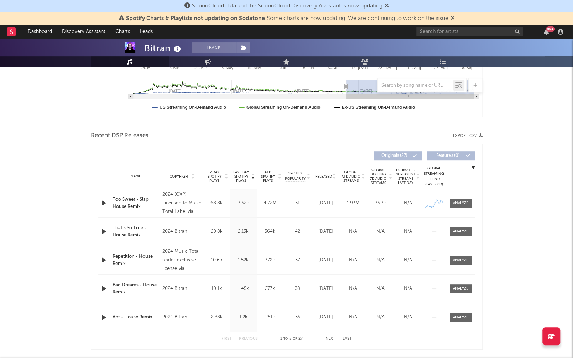
click at [245, 170] on span "Last Day Spotify Plays" at bounding box center [241, 176] width 19 height 13
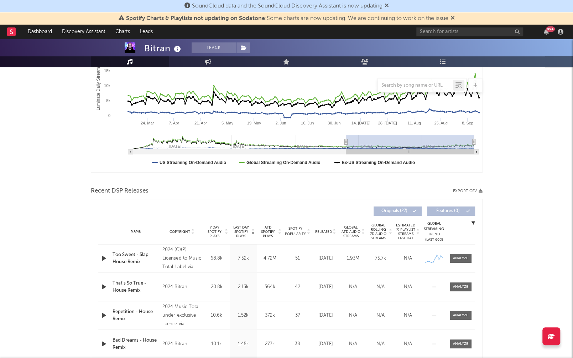
scroll to position [0, 0]
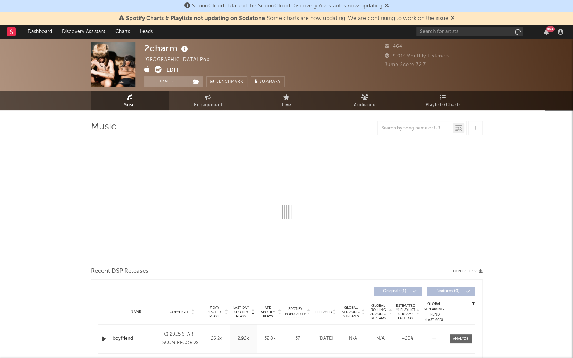
select select "1w"
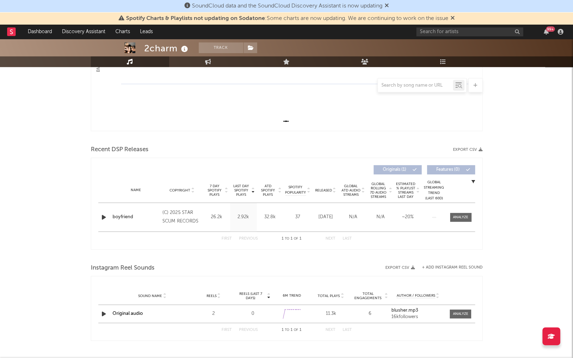
scroll to position [182, 0]
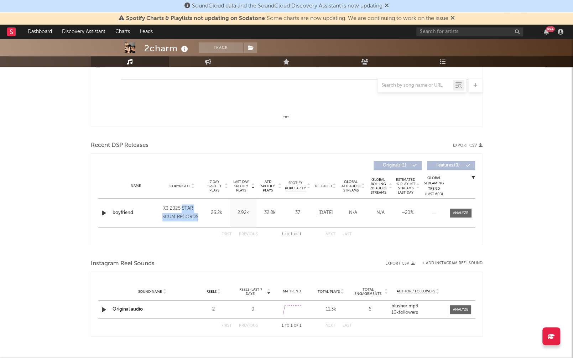
drag, startPoint x: 181, startPoint y: 207, endPoint x: 182, endPoint y: 213, distance: 6.8
click at [197, 214] on div "(C) 2025 STAR SCUM RECORDS" at bounding box center [181, 212] width 39 height 17
copy div "STAR SCUM RECORDS"
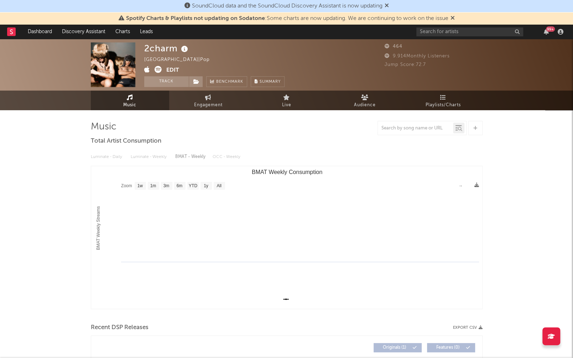
scroll to position [0, 0]
click at [188, 53] on icon at bounding box center [184, 49] width 10 height 10
click at [184, 50] on icon at bounding box center [184, 49] width 10 height 10
drag, startPoint x: 144, startPoint y: 48, endPoint x: 176, endPoint y: 47, distance: 31.7
click at [176, 47] on div "2charm" at bounding box center [167, 48] width 46 height 12
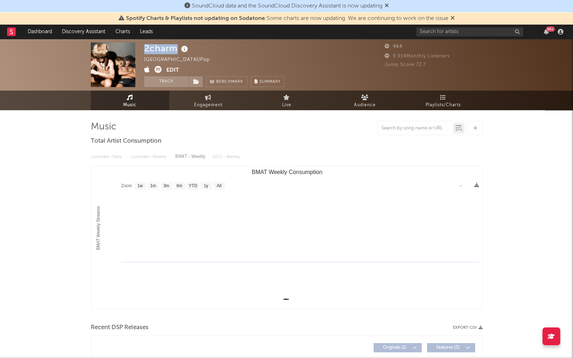
copy div "2charm"
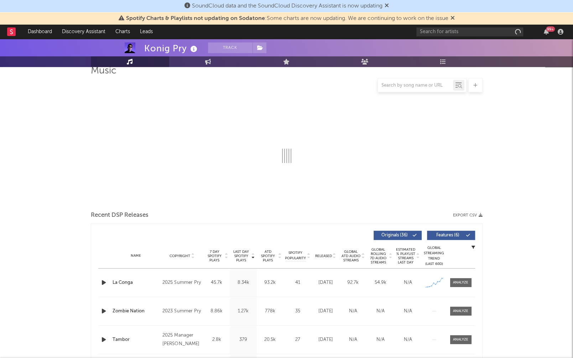
scroll to position [185, 0]
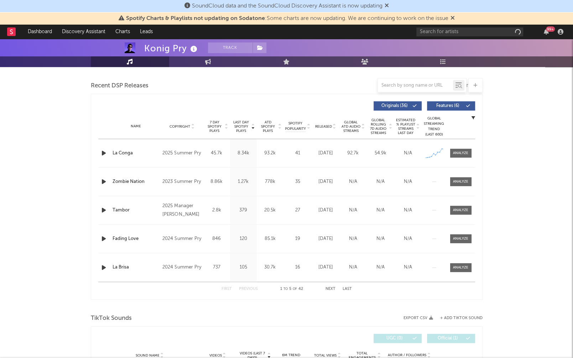
select select "1w"
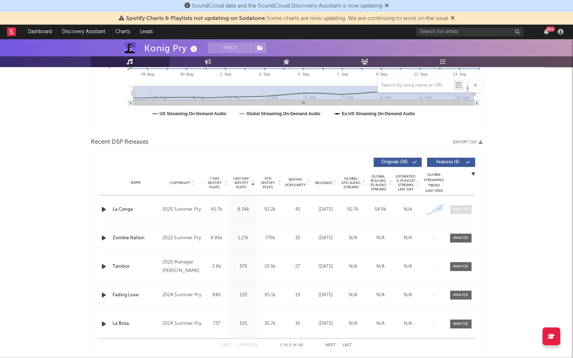
click at [460, 207] on div at bounding box center [460, 209] width 15 height 5
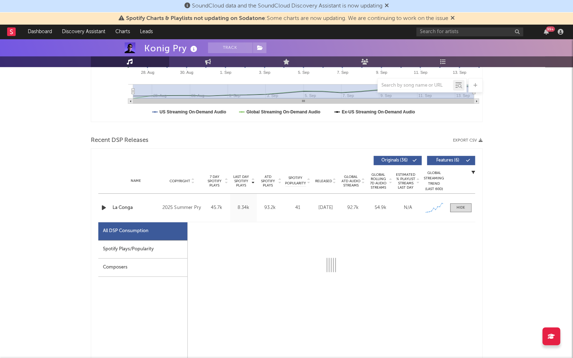
select select "1w"
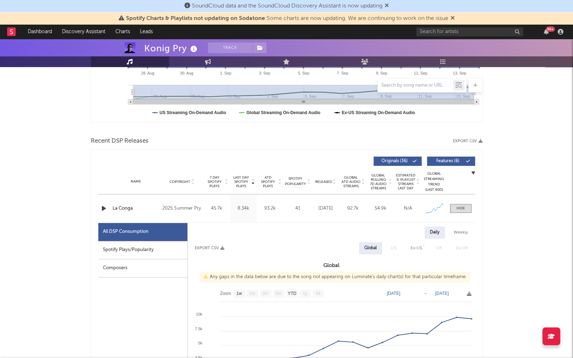
click at [165, 247] on div "Spotify Plays/Popularity" at bounding box center [142, 250] width 89 height 18
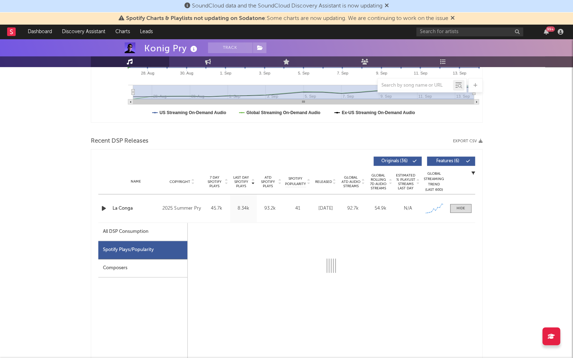
scroll to position [188, 0]
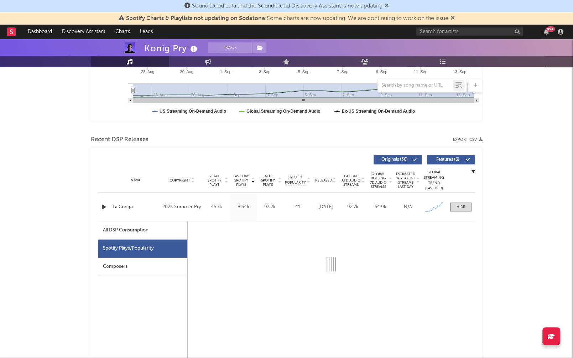
select select "1w"
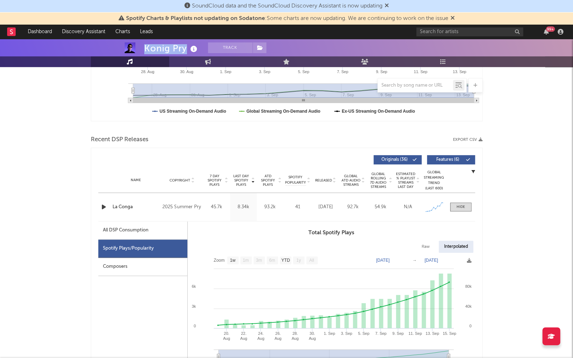
drag, startPoint x: 145, startPoint y: 47, endPoint x: 186, endPoint y: 45, distance: 41.4
click at [186, 45] on div "Konig Pry" at bounding box center [171, 48] width 55 height 12
copy div "Konig Pry"
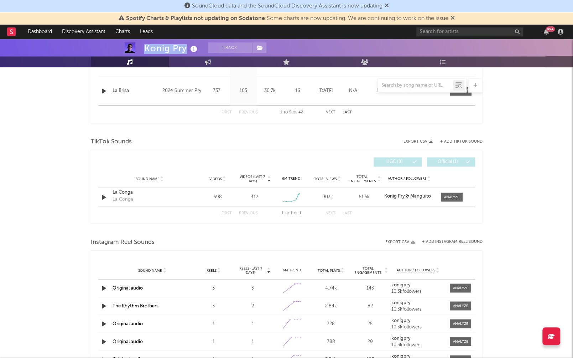
scroll to position [862, 0]
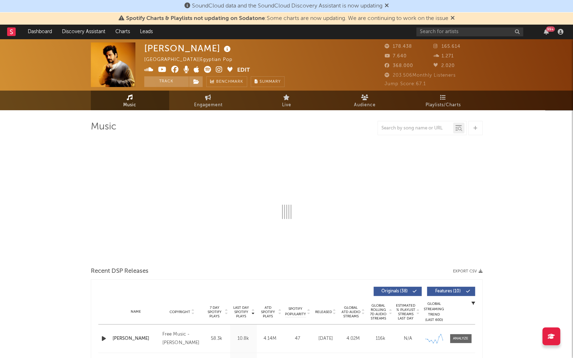
click at [222, 46] on icon at bounding box center [227, 49] width 10 height 10
select select "6m"
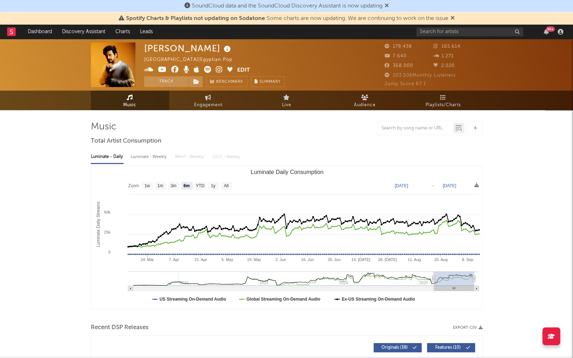
click at [222, 47] on icon at bounding box center [227, 49] width 10 height 10
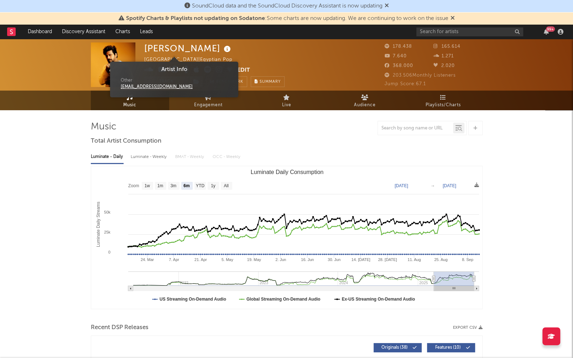
click at [222, 47] on icon at bounding box center [227, 49] width 10 height 10
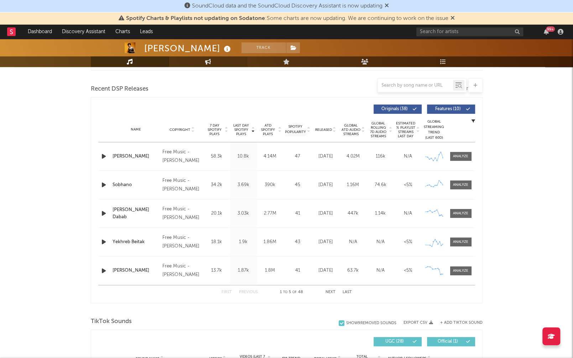
scroll to position [241, 0]
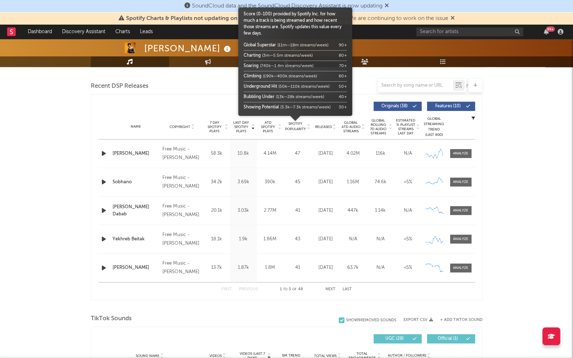
click at [321, 128] on div "Name Copyright Label Album Names Composer Names 7 Day Spotify Plays Last Day Sp…" at bounding box center [286, 126] width 377 height 25
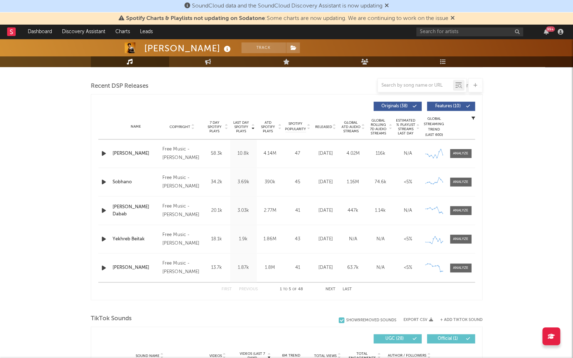
click at [322, 125] on span "Released" at bounding box center [323, 127] width 17 height 4
click at [457, 155] on div at bounding box center [460, 153] width 15 height 5
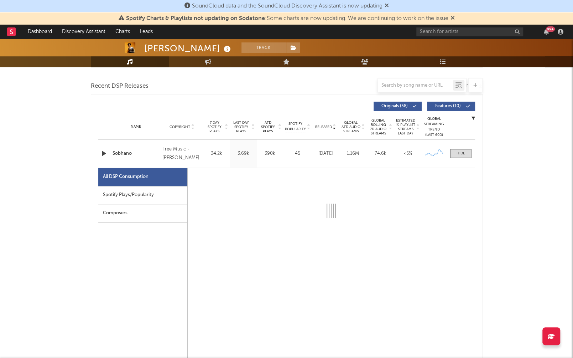
click at [177, 190] on div "Spotify Plays/Popularity" at bounding box center [142, 195] width 89 height 18
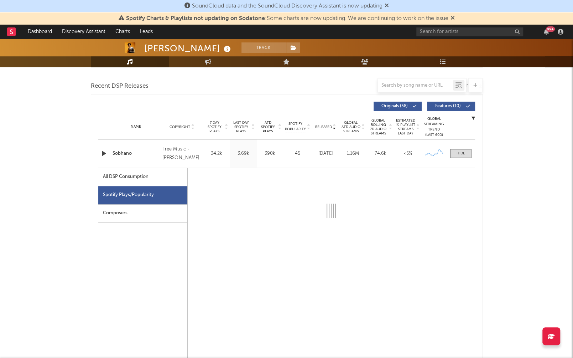
select select "1w"
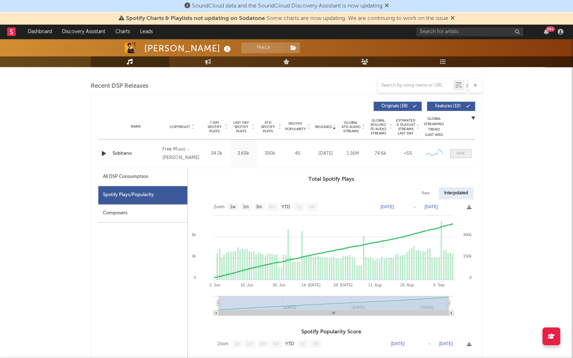
click at [465, 151] on div at bounding box center [461, 153] width 9 height 5
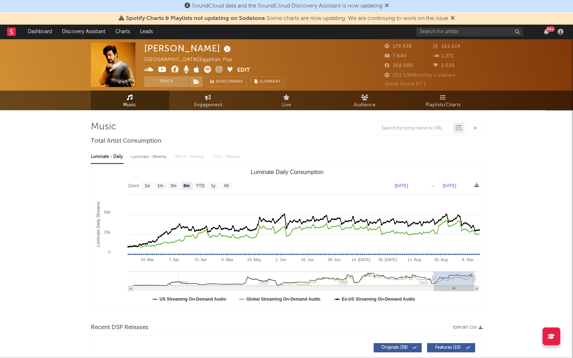
scroll to position [0, 0]
click at [217, 68] on icon at bounding box center [219, 69] width 7 height 7
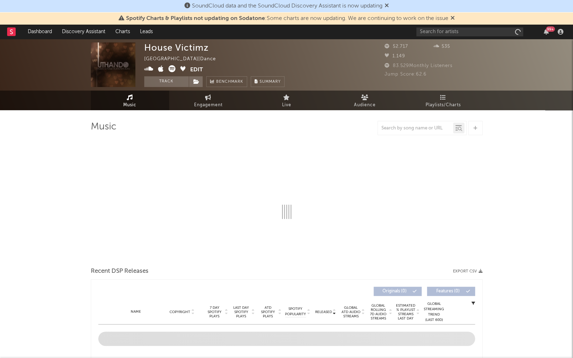
select select "6m"
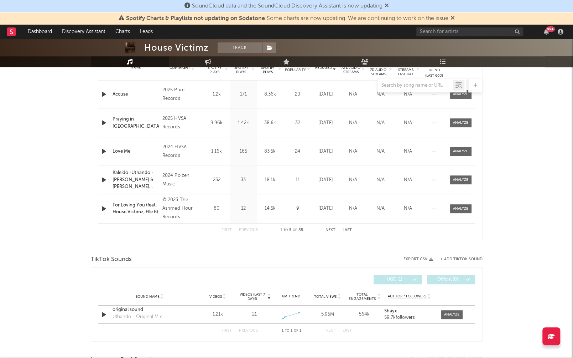
scroll to position [386, 0]
